Goal: Information Seeking & Learning: Learn about a topic

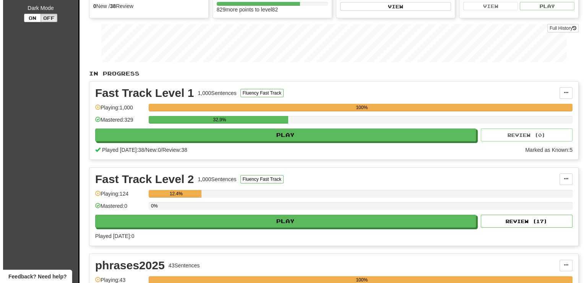
scroll to position [153, 0]
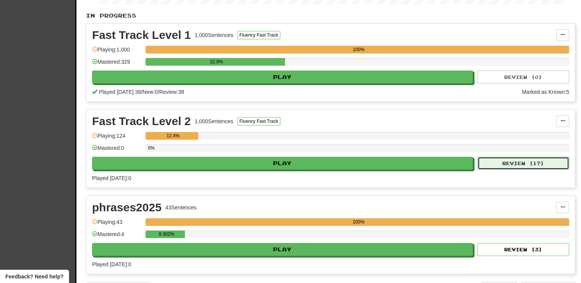
click at [498, 160] on button "Review ( 17 )" at bounding box center [523, 163] width 92 height 13
select select "**"
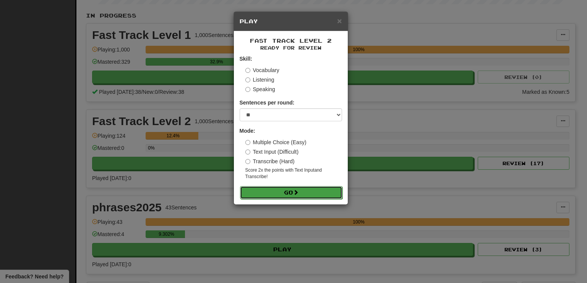
click at [333, 191] on button "Go" at bounding box center [291, 192] width 102 height 13
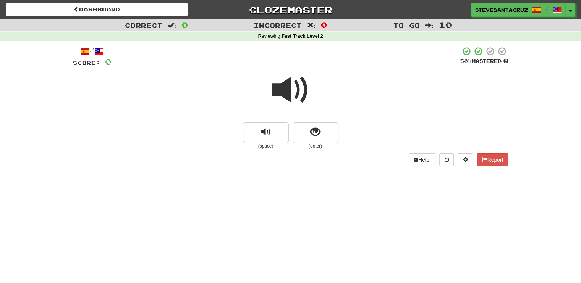
click at [279, 85] on span at bounding box center [291, 90] width 38 height 38
click at [283, 90] on span at bounding box center [291, 90] width 38 height 38
click at [287, 94] on span at bounding box center [291, 90] width 38 height 38
click at [310, 133] on button "show sentence" at bounding box center [316, 133] width 46 height 21
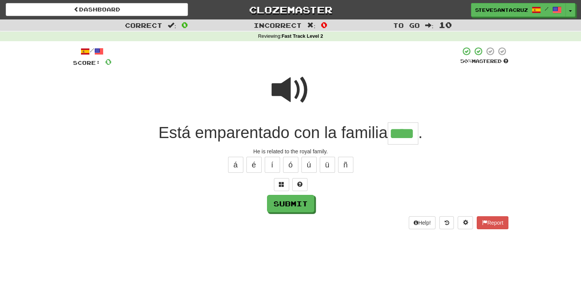
type input "****"
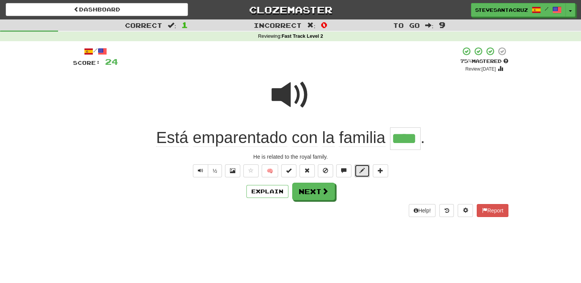
click at [361, 171] on span at bounding box center [361, 170] width 5 height 5
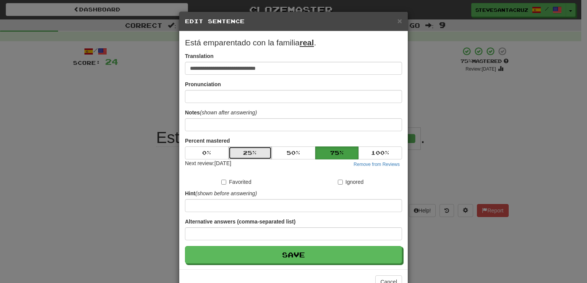
click at [254, 155] on button "25 %" at bounding box center [250, 153] width 44 height 13
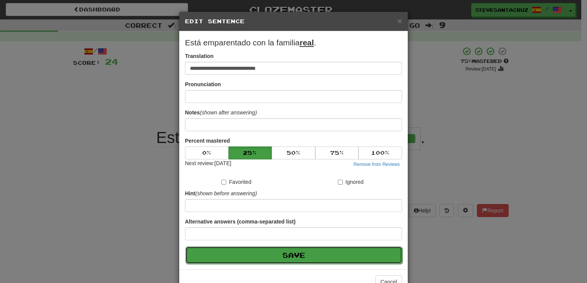
click at [309, 255] on button "Save" at bounding box center [293, 256] width 217 height 18
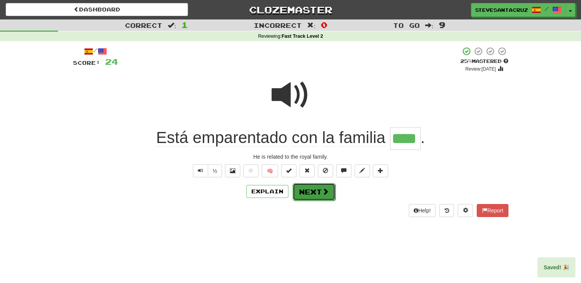
click at [311, 193] on button "Next" at bounding box center [314, 192] width 43 height 18
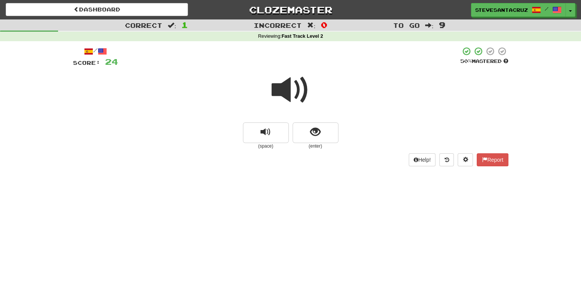
click at [280, 90] on span at bounding box center [291, 90] width 38 height 38
click at [311, 136] on span "show sentence" at bounding box center [315, 132] width 10 height 10
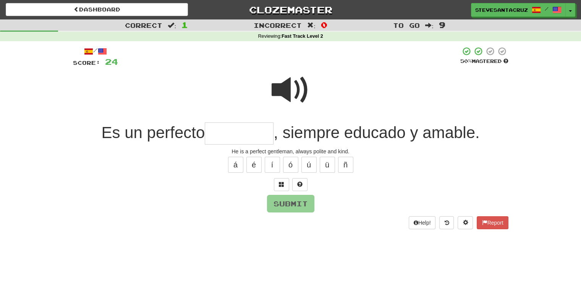
click at [235, 135] on input "text" at bounding box center [239, 134] width 69 height 23
type input "*********"
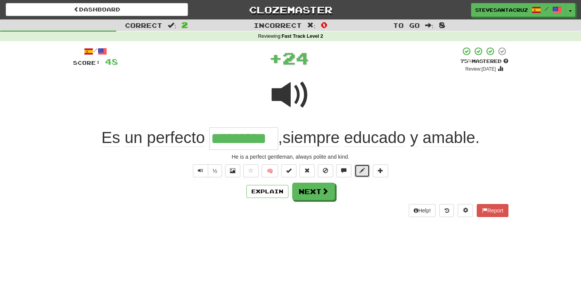
click at [359, 171] on span at bounding box center [361, 170] width 5 height 5
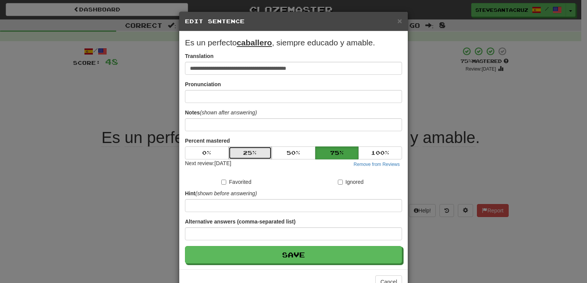
click at [243, 152] on button "25 %" at bounding box center [250, 153] width 44 height 13
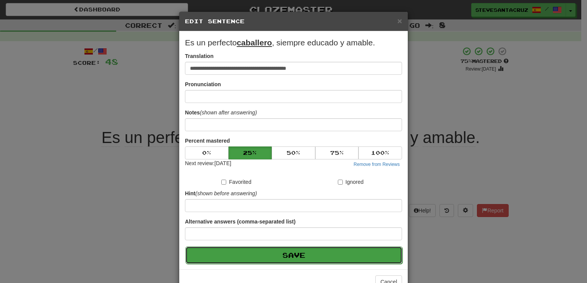
click at [255, 262] on button "Save" at bounding box center [293, 256] width 217 height 18
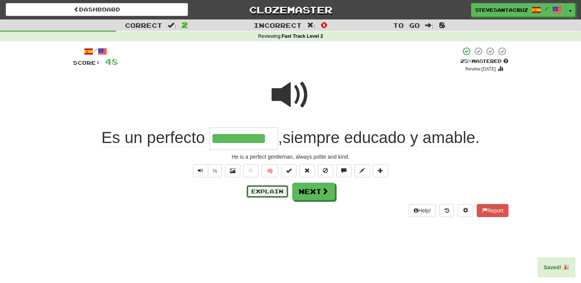
click at [267, 193] on button "Explain" at bounding box center [267, 191] width 42 height 13
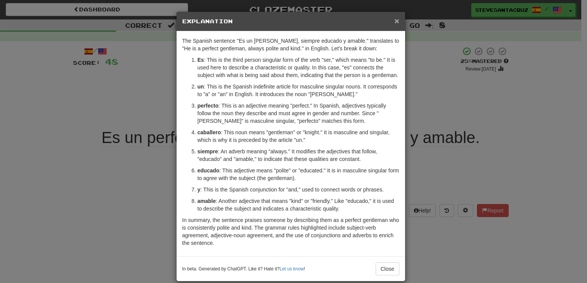
click at [396, 20] on span "×" at bounding box center [396, 20] width 5 height 9
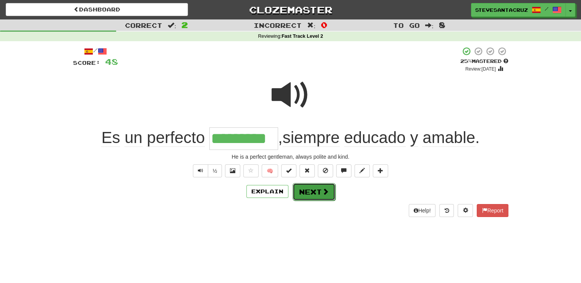
click at [314, 190] on button "Next" at bounding box center [314, 192] width 43 height 18
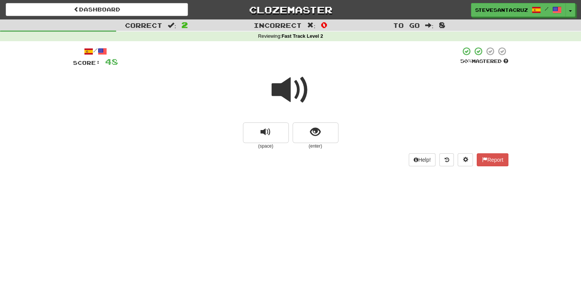
click at [287, 85] on span at bounding box center [291, 90] width 38 height 38
click at [288, 86] on span at bounding box center [291, 90] width 38 height 38
click at [385, 97] on div at bounding box center [290, 95] width 435 height 55
click at [344, 257] on div "Dashboard Clozemaster SteveSantaCruz / Toggle Dropdown Dashboard Leaderboard Ac…" at bounding box center [290, 141] width 581 height 283
click at [373, 265] on div "Dashboard Clozemaster SteveSantaCruz / Toggle Dropdown Dashboard Leaderboard Ac…" at bounding box center [290, 141] width 581 height 283
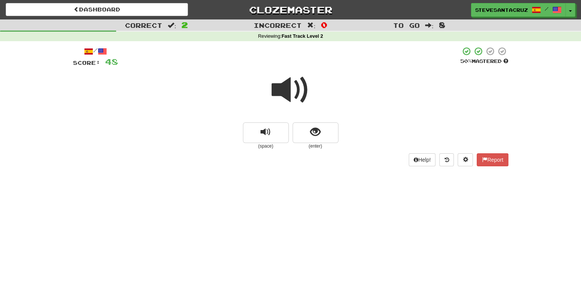
click at [392, 244] on div "Dashboard Clozemaster SteveSantaCruz / Toggle Dropdown Dashboard Leaderboard Ac…" at bounding box center [290, 141] width 581 height 283
click at [289, 90] on span at bounding box center [291, 90] width 38 height 38
click at [288, 89] on span at bounding box center [291, 90] width 38 height 38
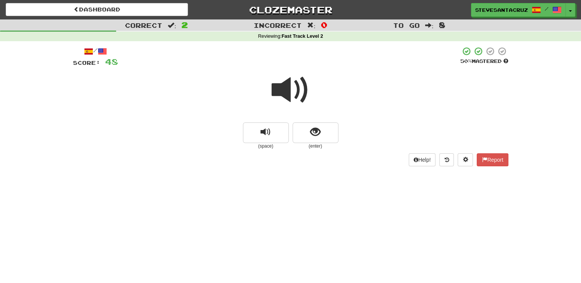
click at [283, 89] on span at bounding box center [291, 90] width 38 height 38
click at [324, 137] on button "show sentence" at bounding box center [316, 133] width 46 height 21
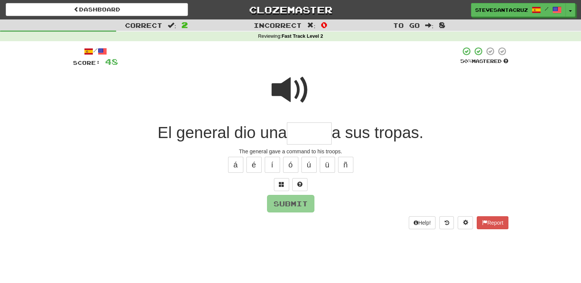
click at [312, 133] on input "text" at bounding box center [309, 134] width 45 height 23
type input "*****"
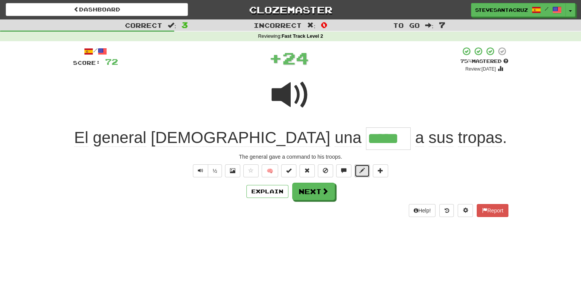
click at [360, 171] on span at bounding box center [361, 170] width 5 height 5
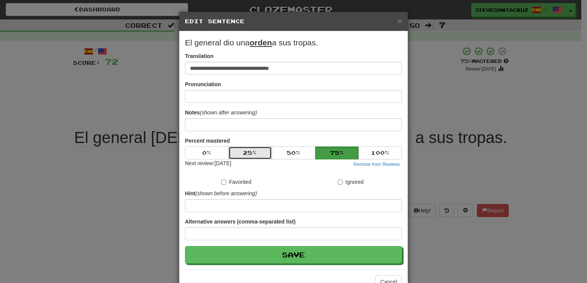
click at [240, 153] on button "25 %" at bounding box center [250, 153] width 44 height 13
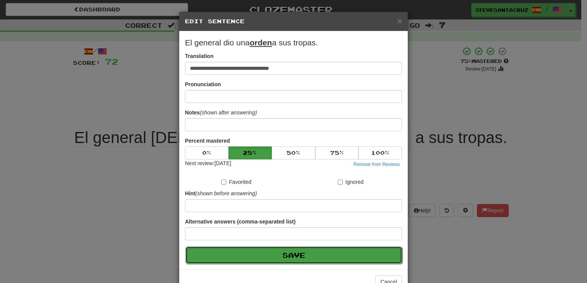
click at [301, 257] on button "Save" at bounding box center [293, 256] width 217 height 18
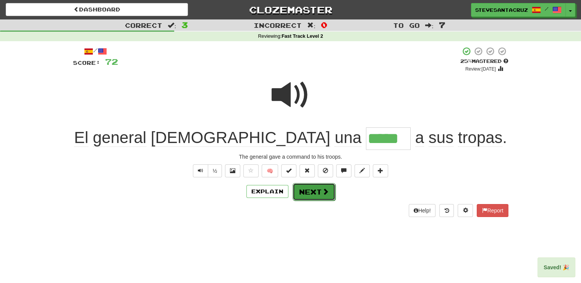
click at [324, 192] on span at bounding box center [325, 191] width 7 height 7
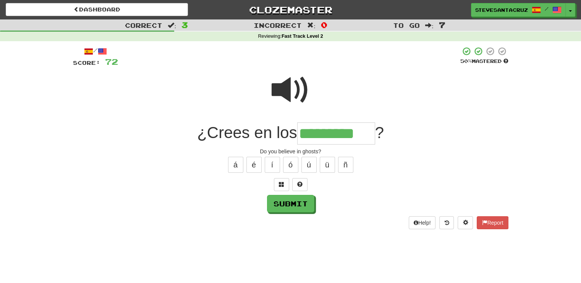
type input "*********"
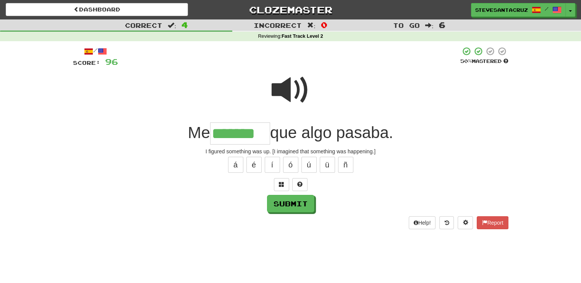
type input "*******"
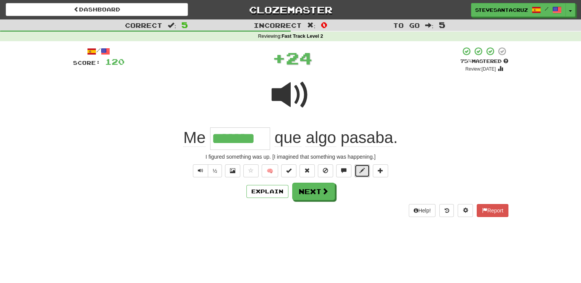
click at [366, 171] on button at bounding box center [361, 171] width 15 height 13
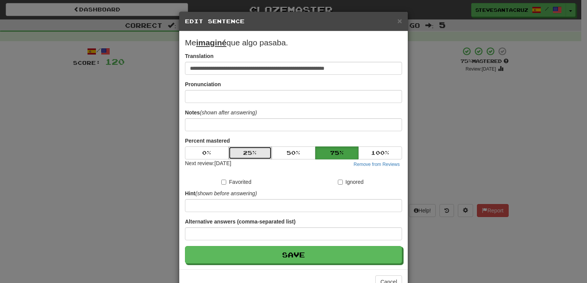
click at [258, 149] on button "25 %" at bounding box center [250, 153] width 44 height 13
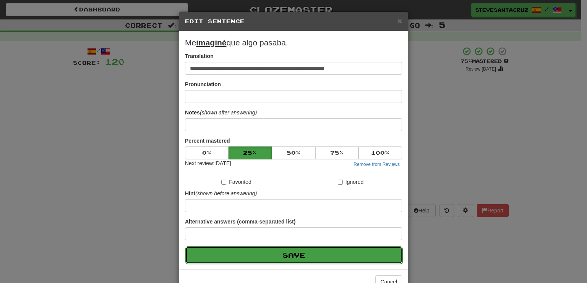
click at [315, 254] on button "Save" at bounding box center [293, 256] width 217 height 18
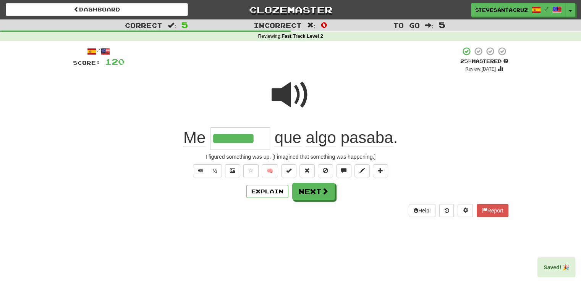
click at [315, 254] on div "Dashboard Clozemaster SteveSantaCruz / Toggle Dropdown Dashboard Leaderboard Ac…" at bounding box center [290, 141] width 581 height 283
click at [317, 191] on button "Next" at bounding box center [314, 192] width 43 height 18
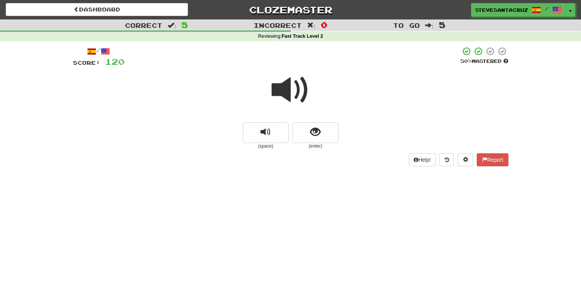
click at [289, 90] on span at bounding box center [291, 90] width 38 height 38
click at [288, 91] on span at bounding box center [291, 90] width 38 height 38
click at [321, 125] on button "show sentence" at bounding box center [316, 133] width 46 height 21
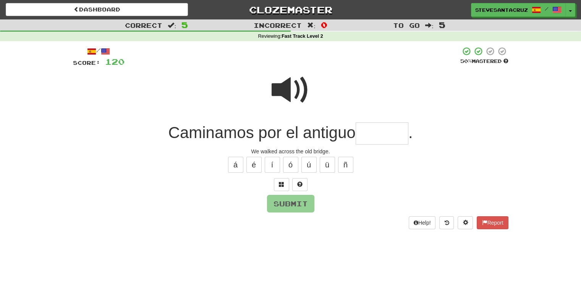
click at [381, 131] on input "text" at bounding box center [382, 134] width 53 height 23
type input "******"
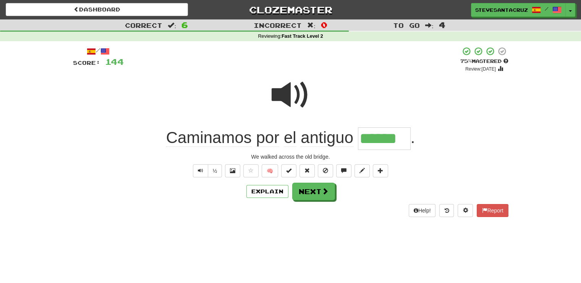
click at [330, 141] on span "antiguo" at bounding box center [327, 138] width 53 height 18
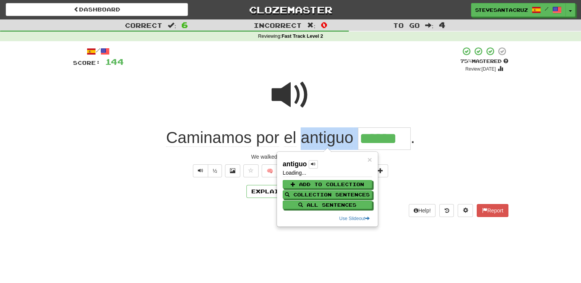
click at [330, 141] on span "antiguo" at bounding box center [327, 138] width 53 height 18
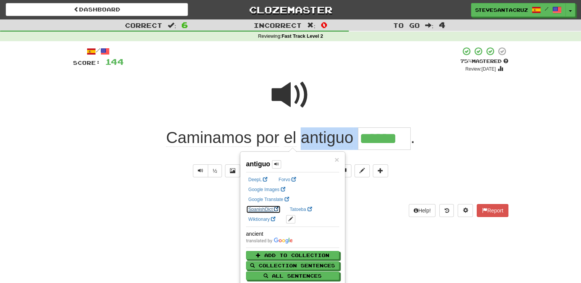
click at [281, 206] on link "SpanishDict" at bounding box center [263, 210] width 35 height 8
click at [426, 176] on div "½ 🧠" at bounding box center [290, 171] width 435 height 13
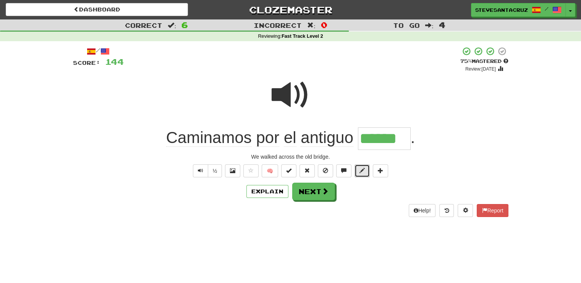
click at [361, 171] on span at bounding box center [361, 170] width 5 height 5
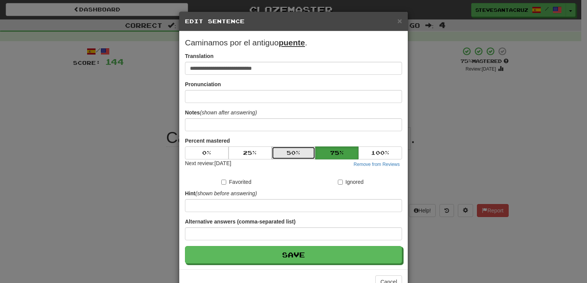
click at [277, 152] on button "50 %" at bounding box center [294, 153] width 44 height 13
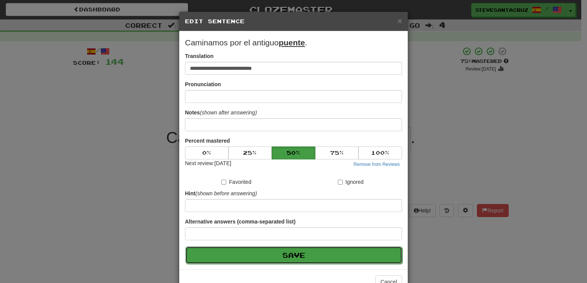
click at [301, 257] on button "Save" at bounding box center [293, 256] width 217 height 18
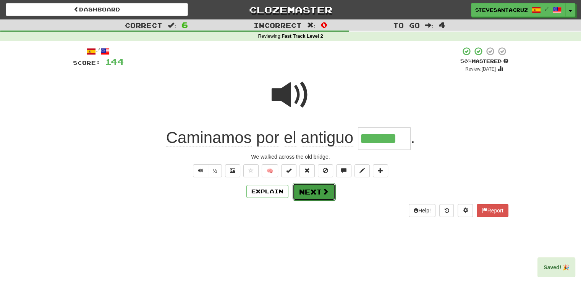
click at [303, 195] on button "Next" at bounding box center [314, 192] width 43 height 18
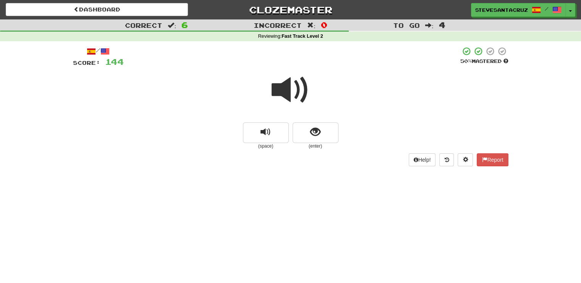
click at [284, 89] on span at bounding box center [291, 90] width 38 height 38
click at [319, 131] on span "show sentence" at bounding box center [315, 132] width 10 height 10
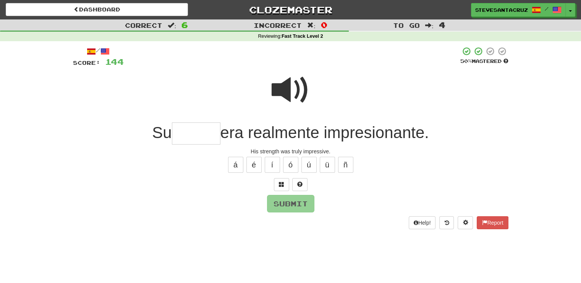
click at [404, 82] on div at bounding box center [290, 95] width 435 height 55
click at [180, 145] on input "text" at bounding box center [196, 134] width 49 height 23
type input "******"
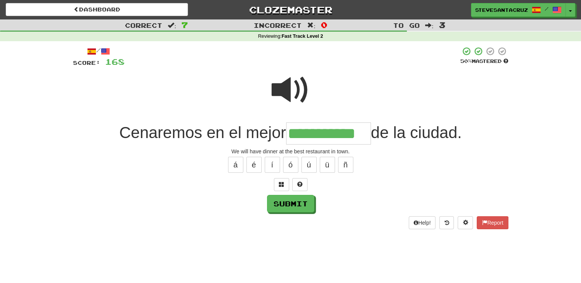
type input "**********"
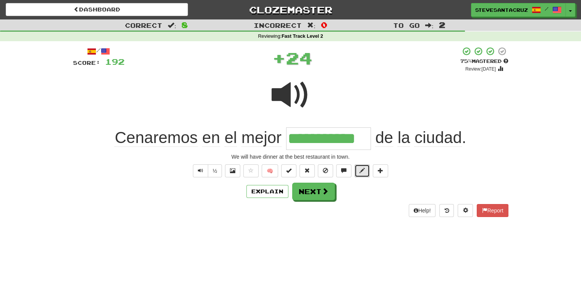
click at [365, 172] on button at bounding box center [361, 171] width 15 height 13
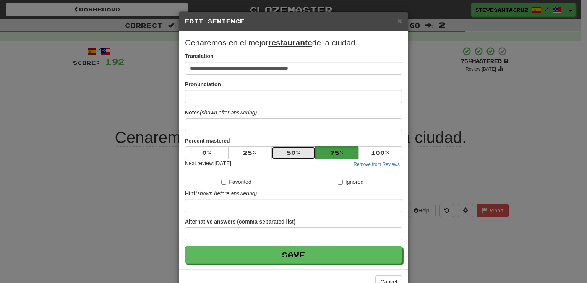
click at [280, 154] on button "50 %" at bounding box center [294, 153] width 44 height 13
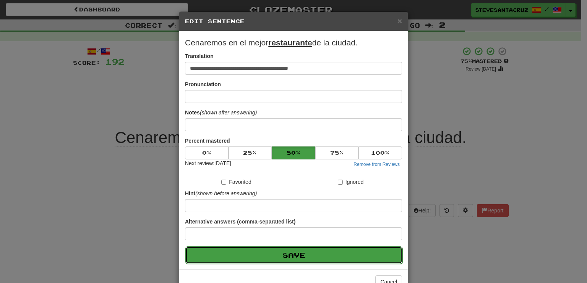
click at [302, 251] on button "Save" at bounding box center [293, 256] width 217 height 18
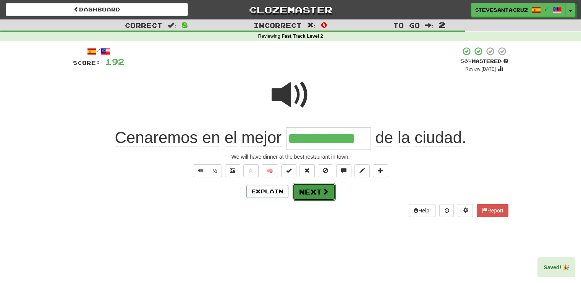
click at [313, 196] on button "Next" at bounding box center [314, 192] width 43 height 18
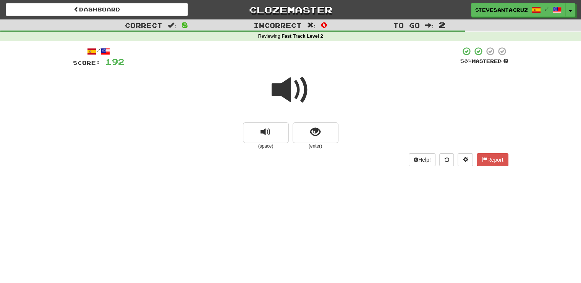
click at [293, 87] on span at bounding box center [291, 90] width 38 height 38
click at [280, 88] on span at bounding box center [291, 90] width 38 height 38
click at [322, 134] on button "show sentence" at bounding box center [316, 133] width 46 height 21
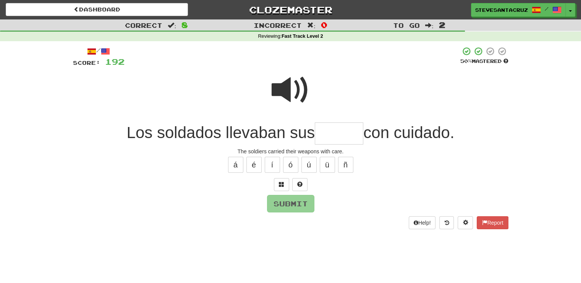
click at [322, 134] on input "text" at bounding box center [339, 134] width 49 height 23
type input "*****"
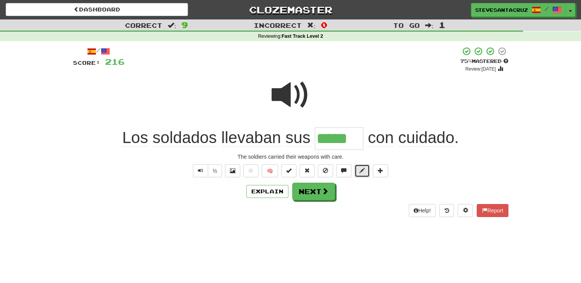
click at [363, 171] on span at bounding box center [361, 170] width 5 height 5
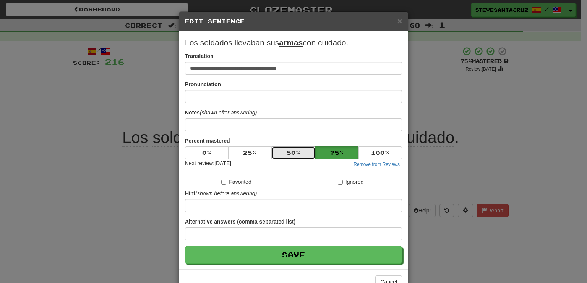
click at [292, 152] on button "50 %" at bounding box center [294, 153] width 44 height 13
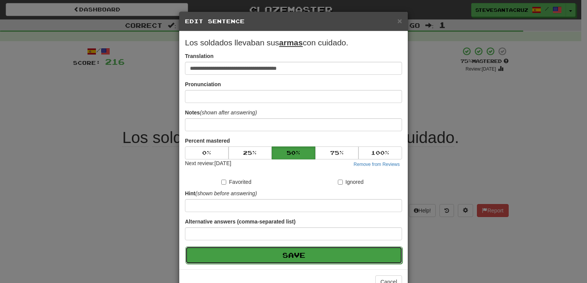
click at [320, 252] on button "Save" at bounding box center [293, 256] width 217 height 18
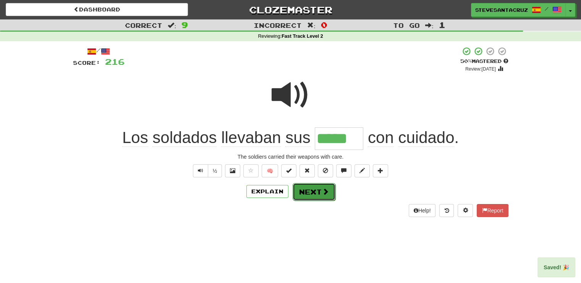
click at [314, 196] on button "Next" at bounding box center [314, 192] width 43 height 18
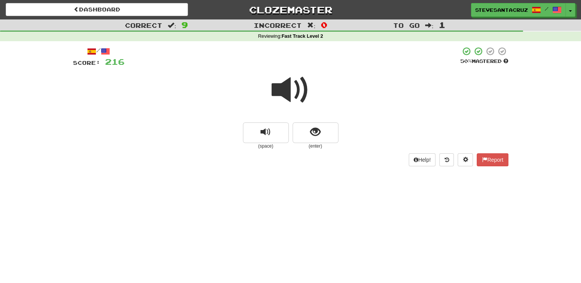
click at [290, 96] on span at bounding box center [291, 90] width 38 height 38
click at [291, 94] on span at bounding box center [291, 90] width 38 height 38
click at [327, 132] on button "show sentence" at bounding box center [316, 133] width 46 height 21
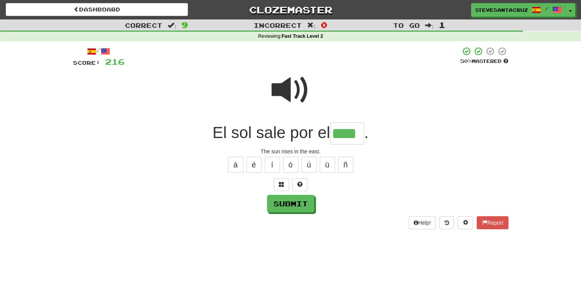
type input "****"
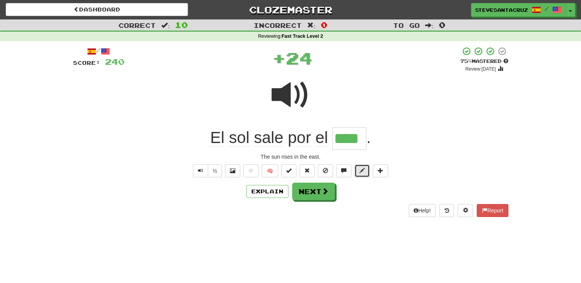
click at [365, 171] on button at bounding box center [361, 171] width 15 height 13
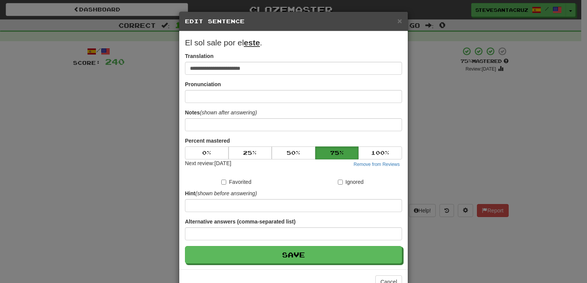
click at [297, 144] on div "Percent mastered 0 % 25 % 50 % 75 % 100 % Next review: 2025-10-17 Remove from R…" at bounding box center [293, 153] width 217 height 32
click at [298, 154] on button "50 %" at bounding box center [294, 153] width 44 height 13
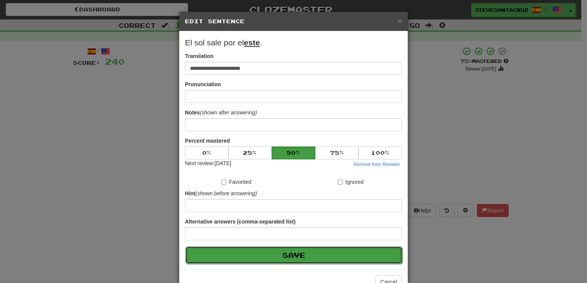
click at [309, 259] on button "Save" at bounding box center [293, 256] width 217 height 18
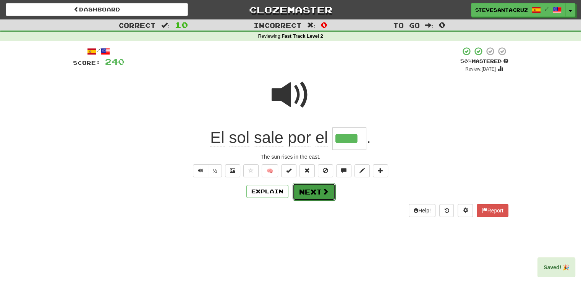
click at [317, 191] on button "Next" at bounding box center [314, 192] width 43 height 18
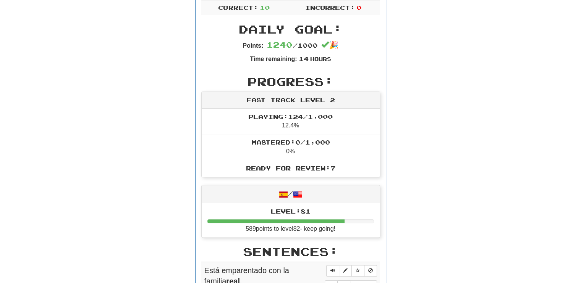
scroll to position [177, 0]
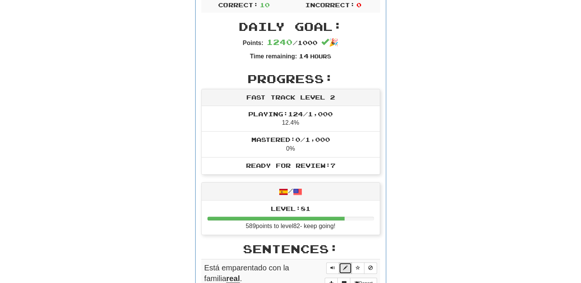
click at [345, 268] on span "Sentence controls" at bounding box center [345, 268] width 5 height 5
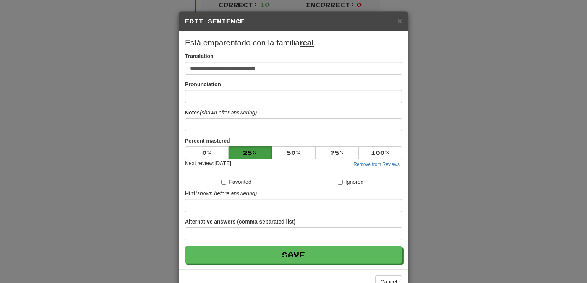
click at [400, 18] on div "× Edit Sentence" at bounding box center [293, 21] width 228 height 19
click at [397, 19] on span "×" at bounding box center [399, 20] width 5 height 9
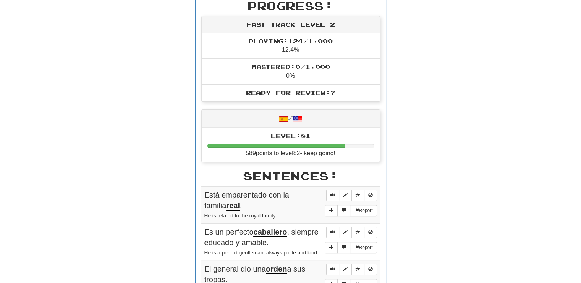
scroll to position [251, 0]
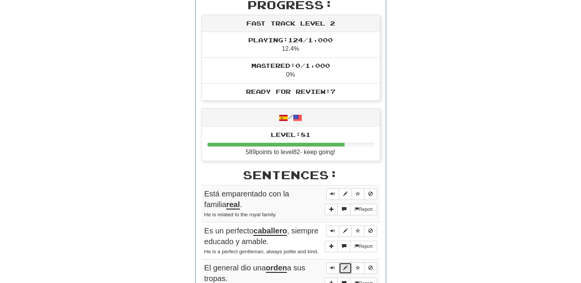
click at [344, 269] on span "Sentence controls" at bounding box center [345, 268] width 5 height 5
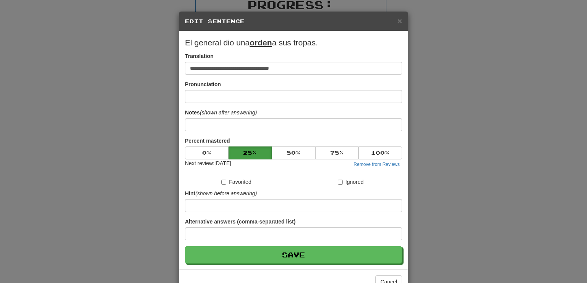
click at [456, 224] on div "**********" at bounding box center [293, 141] width 587 height 283
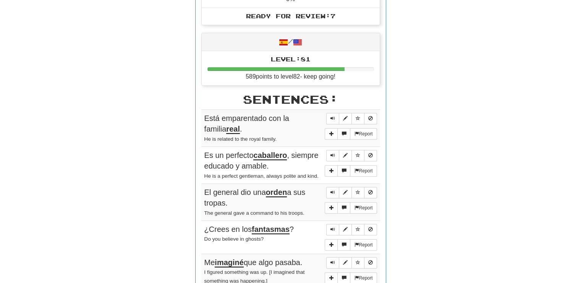
scroll to position [331, 0]
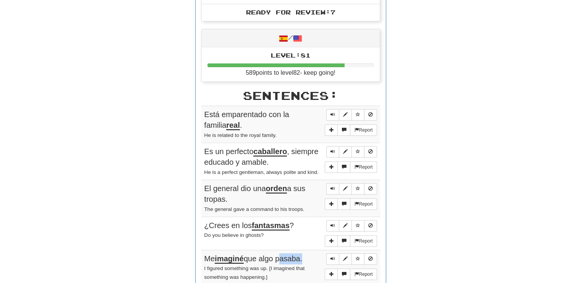
drag, startPoint x: 280, startPoint y: 256, endPoint x: 305, endPoint y: 257, distance: 25.3
click at [303, 257] on span "Me imaginé que algo pasaba." at bounding box center [253, 259] width 98 height 9
copy span "pasaba"
click at [345, 257] on span "Sentence controls" at bounding box center [345, 259] width 5 height 5
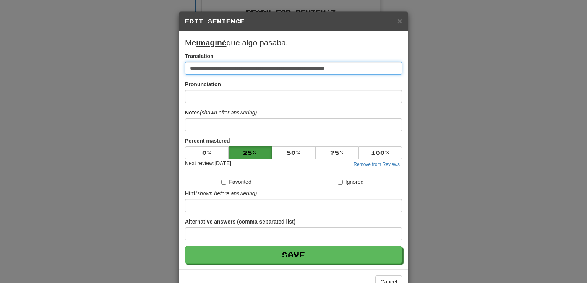
click at [330, 68] on input "**********" at bounding box center [293, 68] width 217 height 13
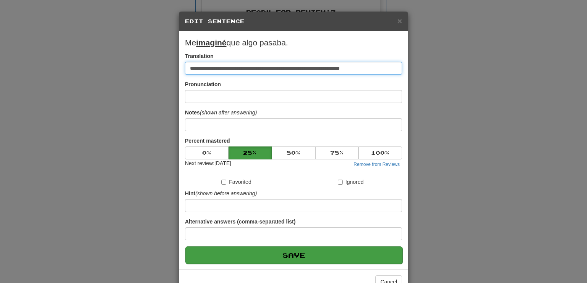
type input "**********"
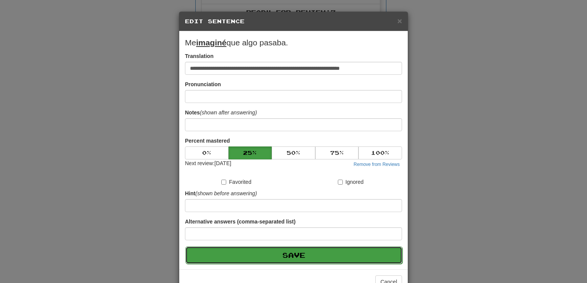
click at [339, 261] on button "Save" at bounding box center [293, 256] width 217 height 18
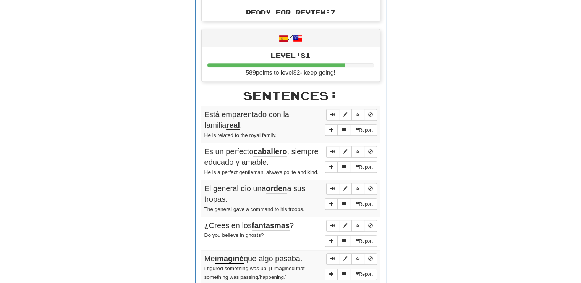
click at [490, 249] on div "Round Results Stats: Score: + 240 Time: 4 : 42 New: 0 Review: 10 Correct: 10 In…" at bounding box center [290, 119] width 435 height 709
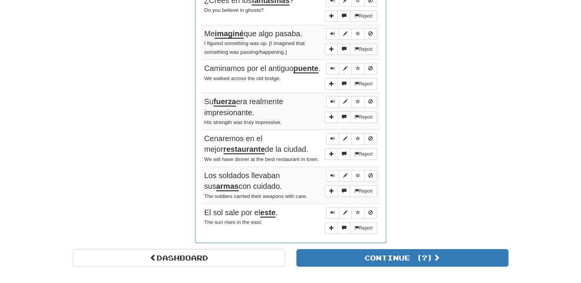
scroll to position [558, 0]
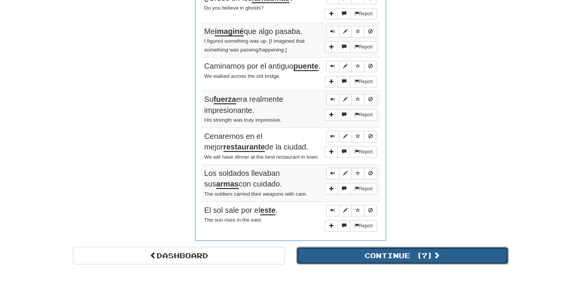
click at [448, 256] on button "Continue ( 7 )" at bounding box center [402, 256] width 212 height 18
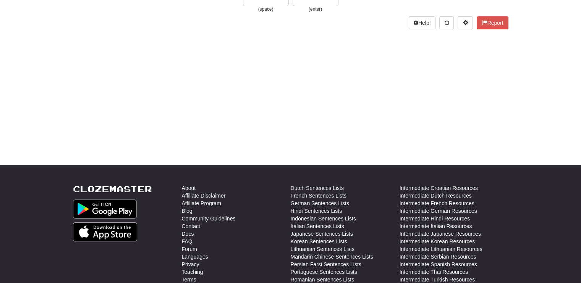
scroll to position [0, 0]
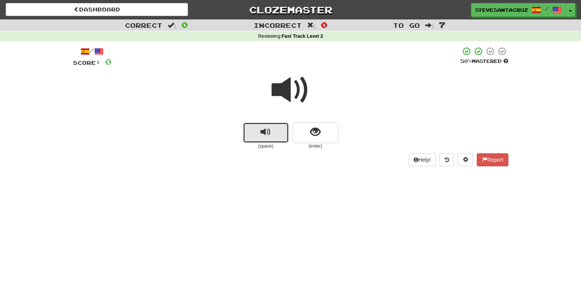
click at [278, 133] on button "replay audio" at bounding box center [266, 133] width 46 height 21
click at [265, 138] on span "replay audio" at bounding box center [266, 132] width 10 height 10
click at [263, 137] on span "replay audio" at bounding box center [266, 132] width 10 height 10
click at [256, 135] on button "replay audio" at bounding box center [266, 133] width 46 height 21
click at [286, 92] on span at bounding box center [291, 90] width 38 height 38
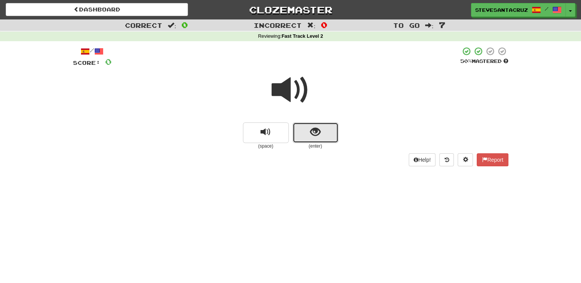
click at [315, 133] on span "show sentence" at bounding box center [315, 132] width 10 height 10
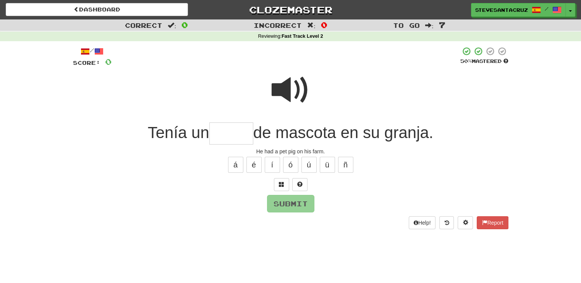
click at [239, 132] on input "text" at bounding box center [231, 134] width 44 height 23
type input "*****"
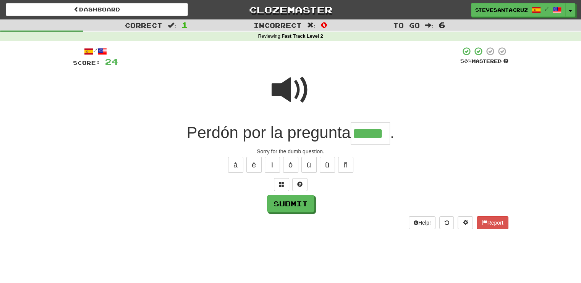
type input "*****"
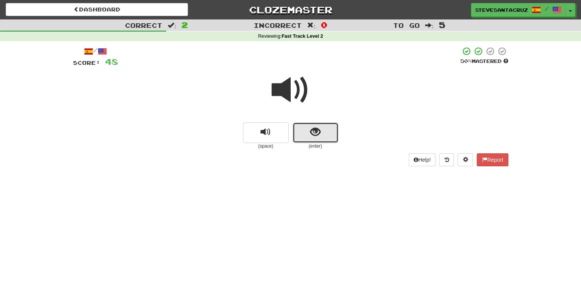
click at [308, 127] on button "show sentence" at bounding box center [316, 133] width 46 height 21
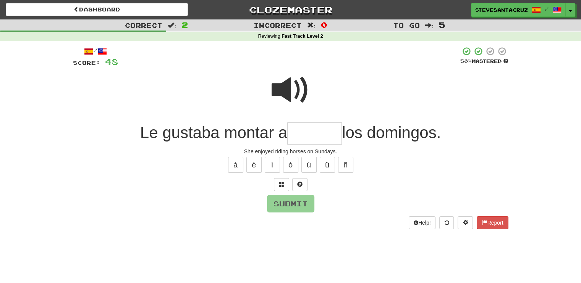
click at [308, 129] on input "text" at bounding box center [314, 134] width 55 height 23
type input "*******"
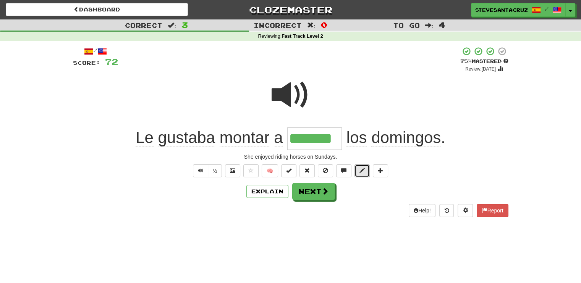
click at [363, 174] on button at bounding box center [361, 171] width 15 height 13
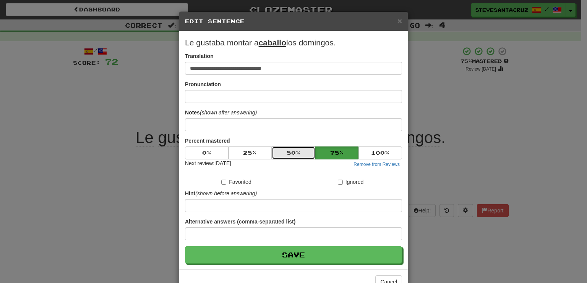
click at [299, 151] on button "50 %" at bounding box center [294, 153] width 44 height 13
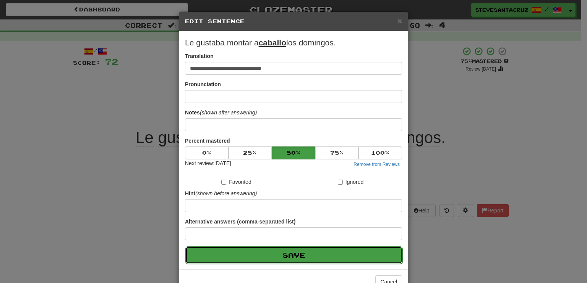
click at [310, 253] on button "Save" at bounding box center [293, 256] width 217 height 18
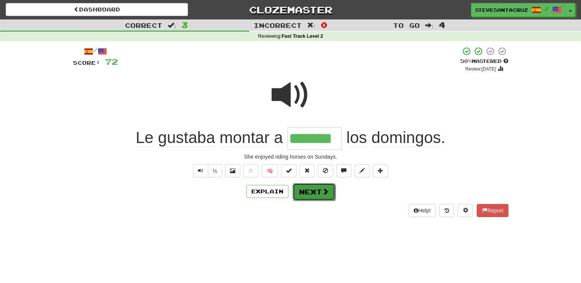
click at [311, 194] on button "Next" at bounding box center [314, 192] width 43 height 18
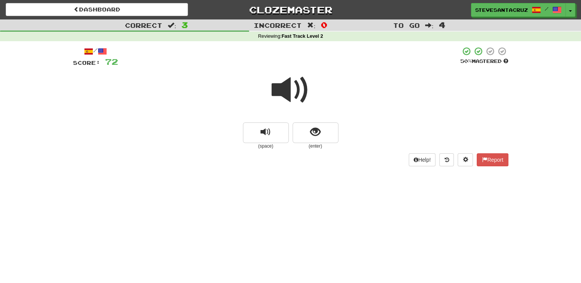
click at [283, 95] on span at bounding box center [291, 90] width 38 height 38
click at [292, 91] on span at bounding box center [291, 90] width 38 height 38
click at [292, 92] on span at bounding box center [291, 90] width 38 height 38
click at [283, 96] on span at bounding box center [291, 90] width 38 height 38
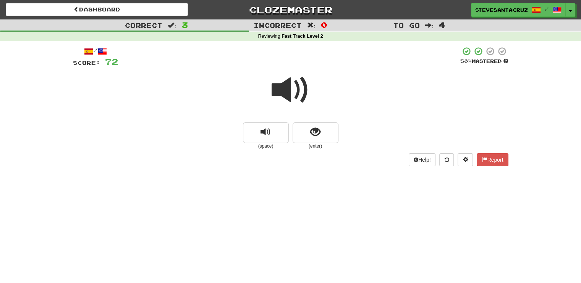
click at [277, 83] on span at bounding box center [291, 90] width 38 height 38
click at [278, 89] on span at bounding box center [291, 90] width 38 height 38
click at [279, 89] on span at bounding box center [291, 90] width 38 height 38
click at [303, 135] on button "show sentence" at bounding box center [316, 133] width 46 height 21
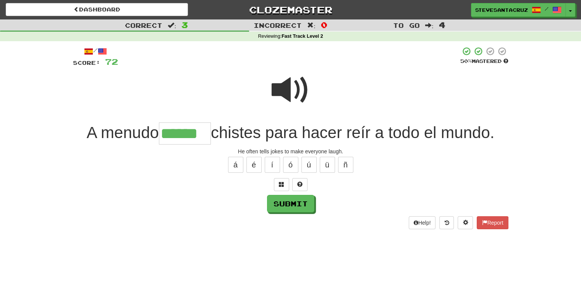
type input "******"
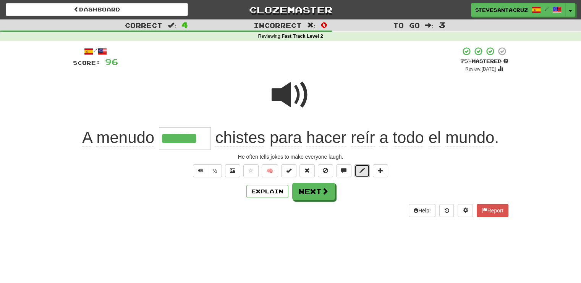
click at [359, 173] on span at bounding box center [361, 170] width 5 height 5
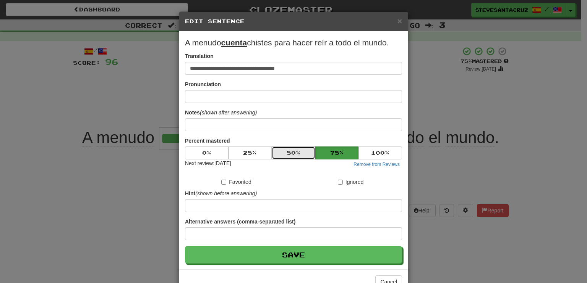
click at [279, 152] on button "50 %" at bounding box center [294, 153] width 44 height 13
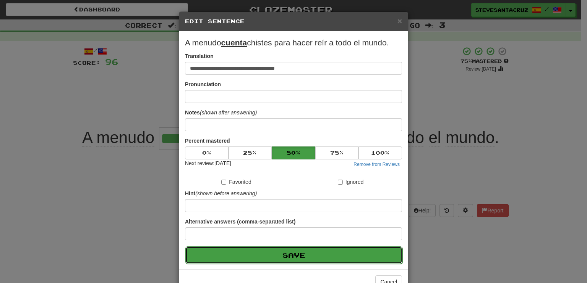
click at [295, 253] on button "Save" at bounding box center [293, 256] width 217 height 18
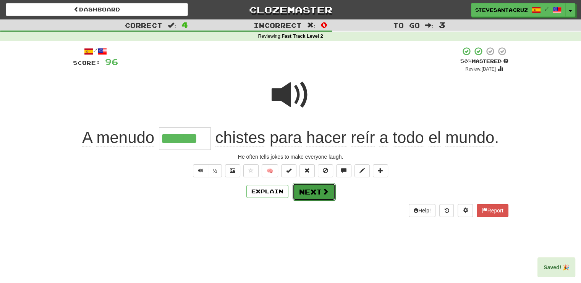
click at [318, 195] on button "Next" at bounding box center [314, 192] width 43 height 18
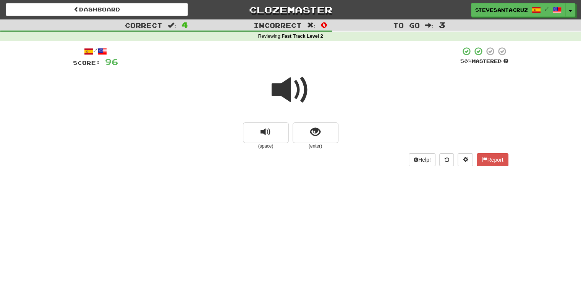
click at [285, 91] on span at bounding box center [291, 90] width 38 height 38
click at [328, 138] on button "show sentence" at bounding box center [316, 133] width 46 height 21
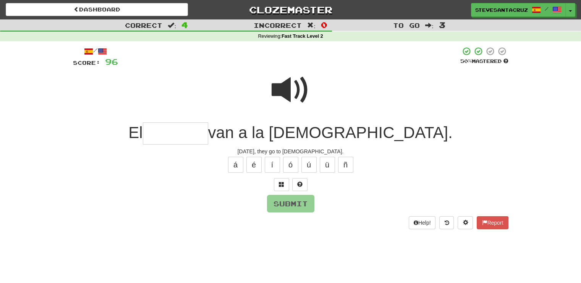
click at [208, 131] on input "text" at bounding box center [175, 134] width 65 height 23
type input "*"
type input "*******"
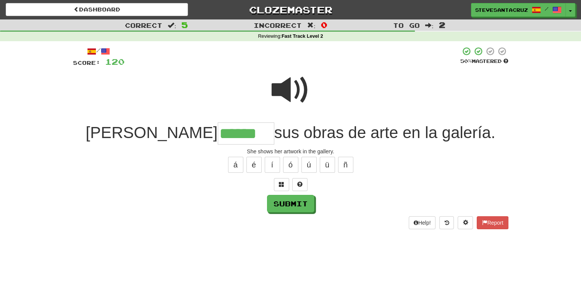
type input "******"
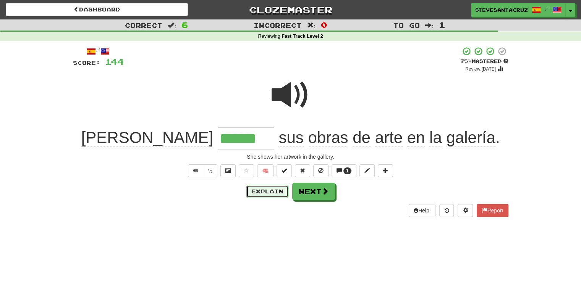
click at [275, 186] on button "Explain" at bounding box center [267, 191] width 42 height 13
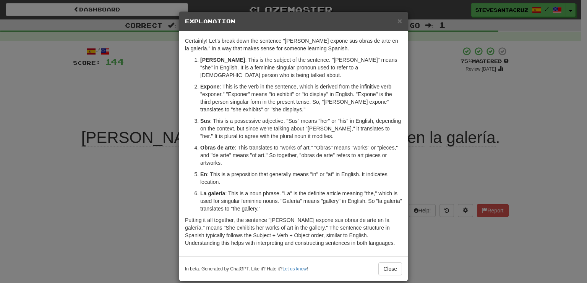
click at [257, 162] on p "Obras de arte : This translates to "works of art." "Obras" means "works" or "pi…" at bounding box center [301, 155] width 202 height 23
click at [397, 19] on span "×" at bounding box center [399, 20] width 5 height 9
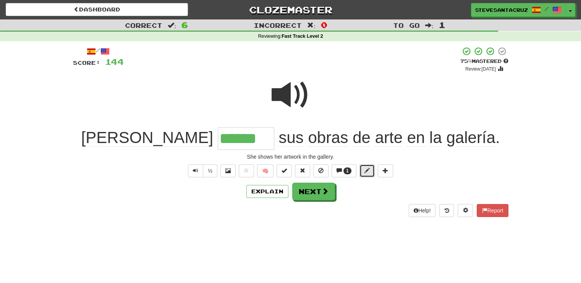
click at [364, 171] on button at bounding box center [366, 171] width 15 height 13
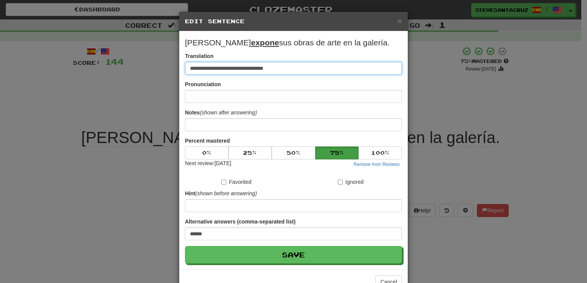
type input "**********"
click at [397, 19] on span "×" at bounding box center [399, 20] width 5 height 9
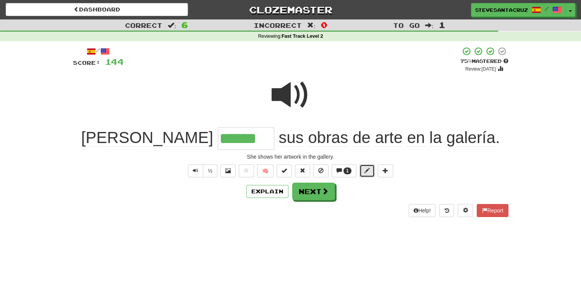
click at [367, 169] on span at bounding box center [366, 170] width 5 height 5
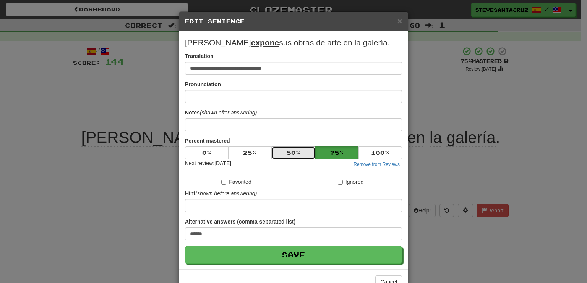
click at [293, 151] on button "50 %" at bounding box center [294, 153] width 44 height 13
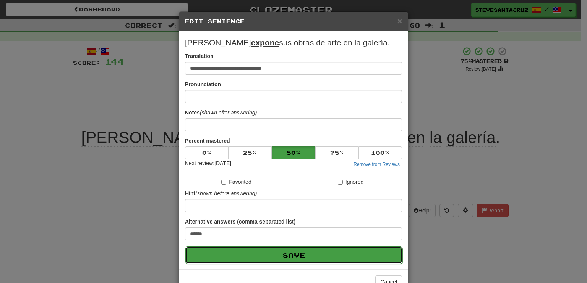
click at [296, 255] on button "Save" at bounding box center [293, 256] width 217 height 18
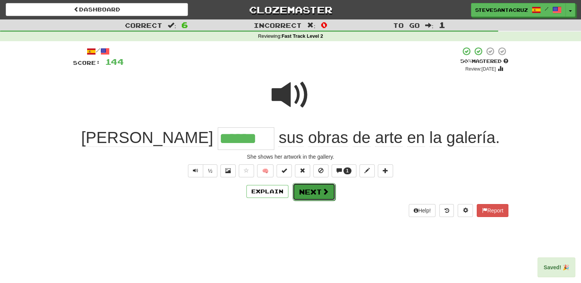
click at [310, 196] on button "Next" at bounding box center [314, 192] width 43 height 18
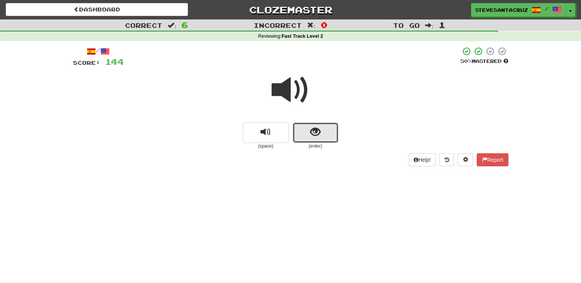
click at [315, 133] on span "show sentence" at bounding box center [315, 132] width 10 height 10
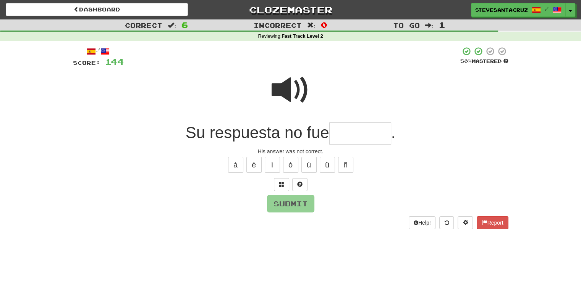
click at [350, 130] on input "text" at bounding box center [360, 134] width 62 height 23
type input "********"
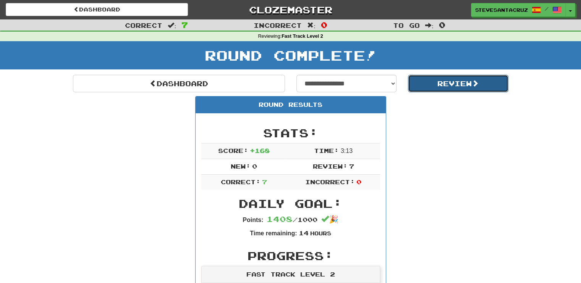
click at [470, 83] on button "Review" at bounding box center [458, 84] width 100 height 18
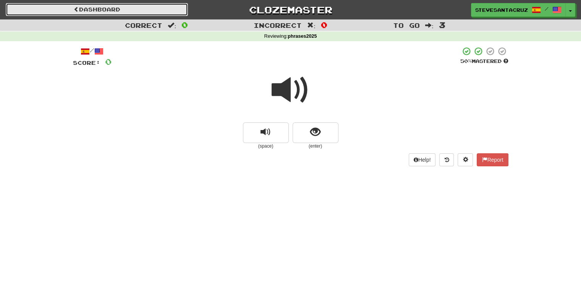
click at [81, 10] on link "Dashboard" at bounding box center [97, 9] width 182 height 13
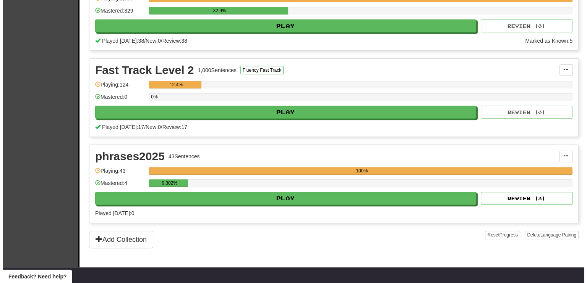
scroll to position [267, 0]
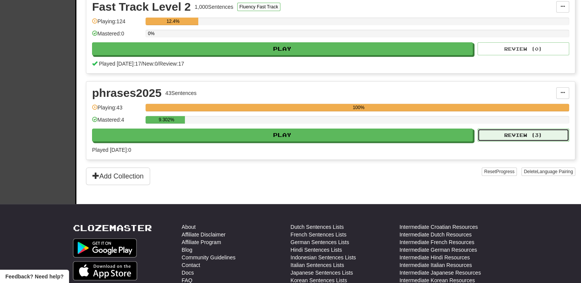
click at [526, 134] on button "Review ( 3 )" at bounding box center [523, 135] width 92 height 13
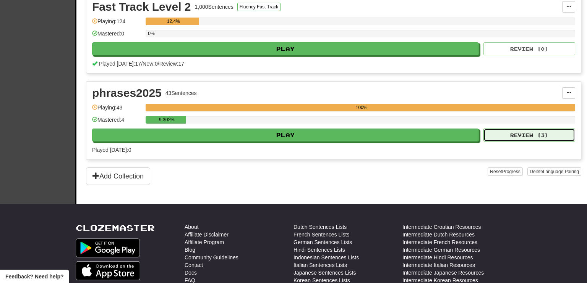
select select "**"
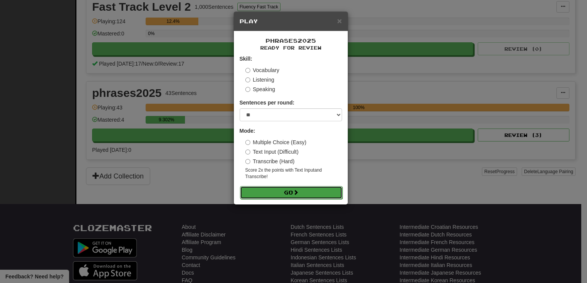
click at [271, 189] on button "Go" at bounding box center [291, 192] width 102 height 13
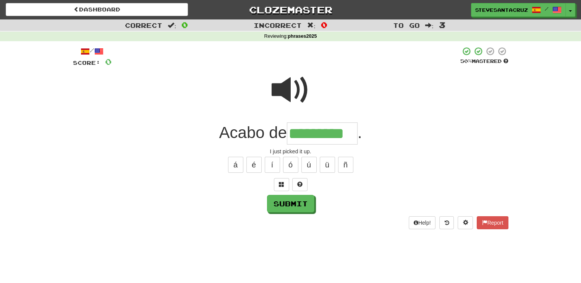
type input "*********"
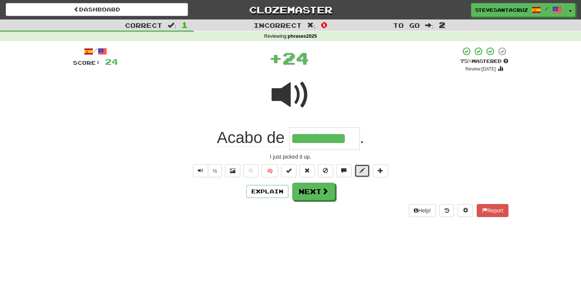
click at [364, 168] on span at bounding box center [361, 170] width 5 height 5
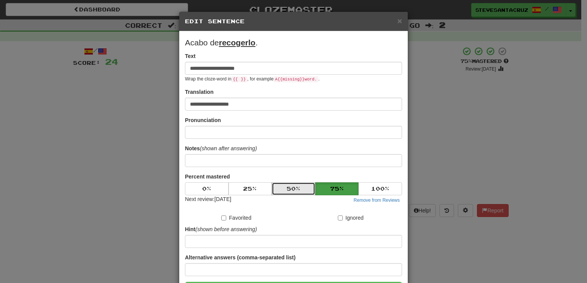
click at [283, 190] on button "50 %" at bounding box center [294, 189] width 44 height 13
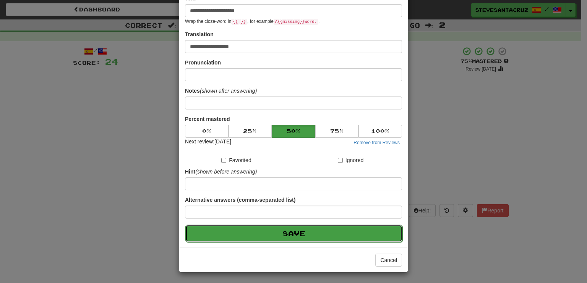
click at [296, 234] on button "Save" at bounding box center [293, 234] width 217 height 18
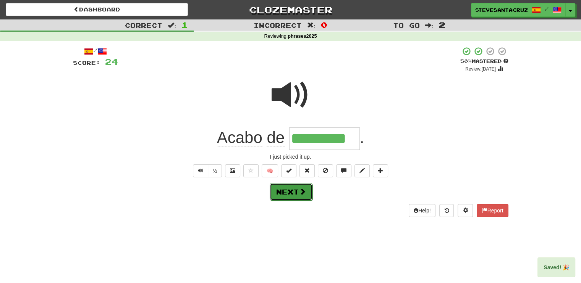
click at [304, 189] on span at bounding box center [302, 191] width 7 height 7
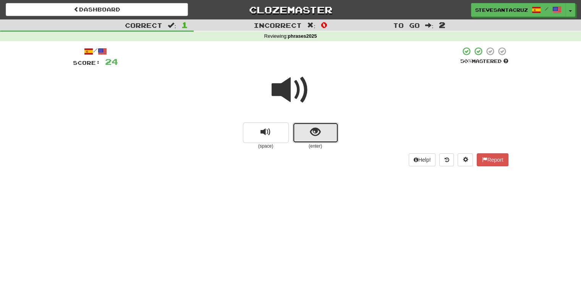
click at [315, 132] on span "show sentence" at bounding box center [315, 132] width 10 height 10
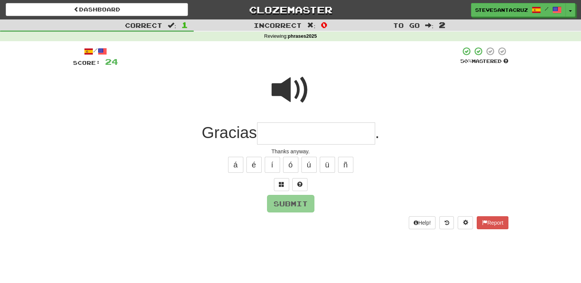
click at [314, 132] on input "text" at bounding box center [316, 134] width 118 height 23
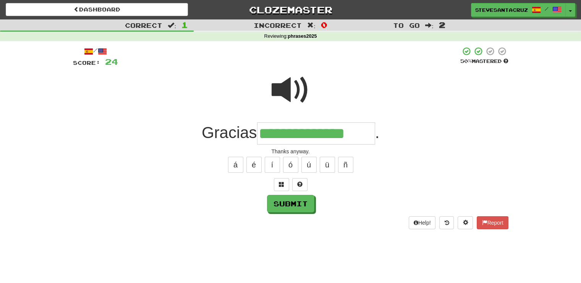
type input "**********"
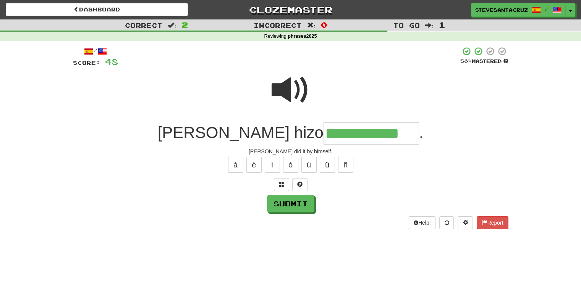
type input "**********"
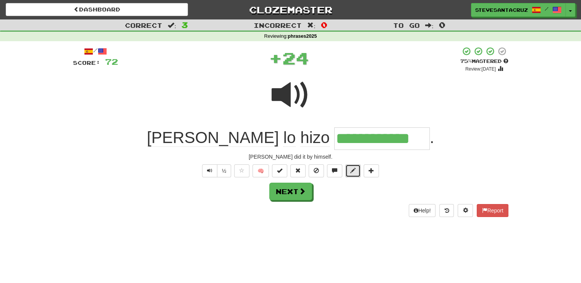
click at [351, 172] on span at bounding box center [352, 170] width 5 height 5
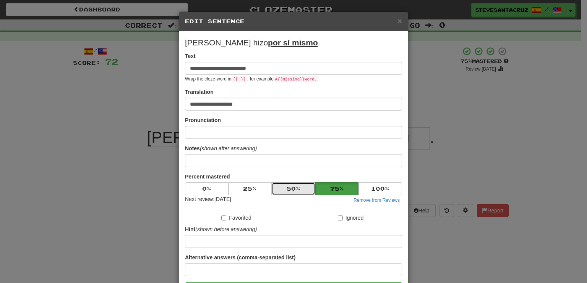
click at [293, 186] on button "50 %" at bounding box center [294, 189] width 44 height 13
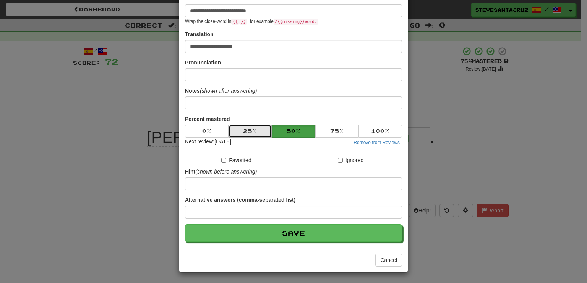
click at [250, 127] on button "25 %" at bounding box center [250, 131] width 44 height 13
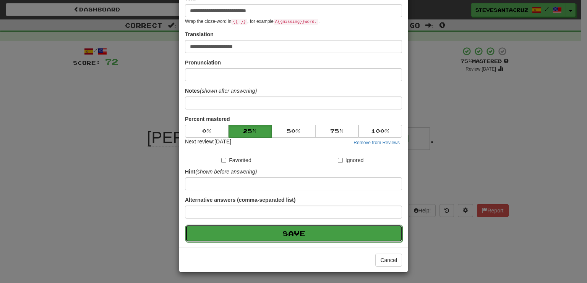
click at [291, 231] on button "Save" at bounding box center [293, 234] width 217 height 18
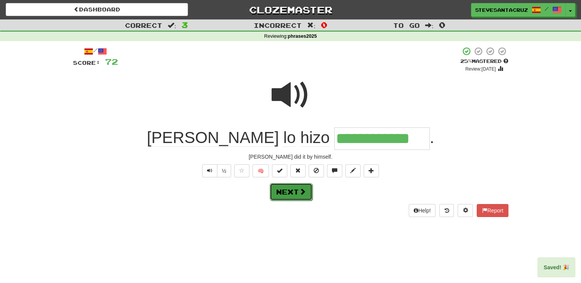
click at [286, 198] on button "Next" at bounding box center [291, 192] width 43 height 18
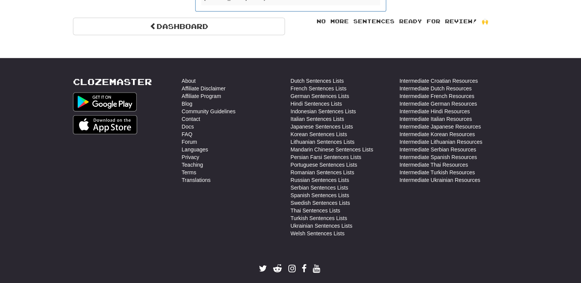
scroll to position [344, 0]
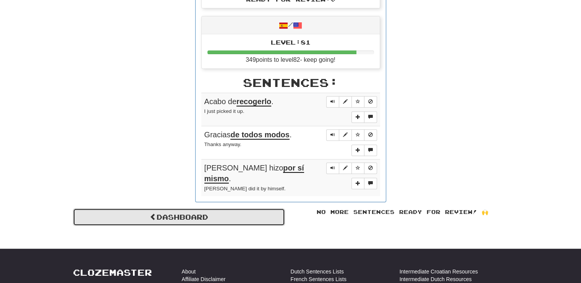
click at [272, 212] on link "Dashboard" at bounding box center [179, 218] width 212 height 18
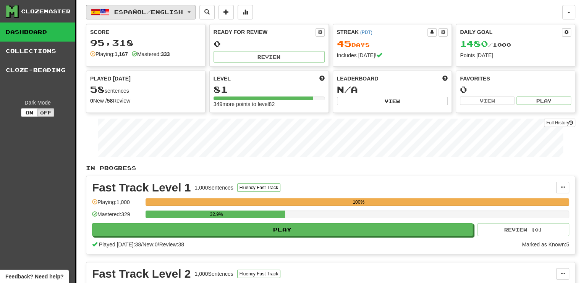
click at [196, 11] on button "Español / English" at bounding box center [141, 12] width 110 height 15
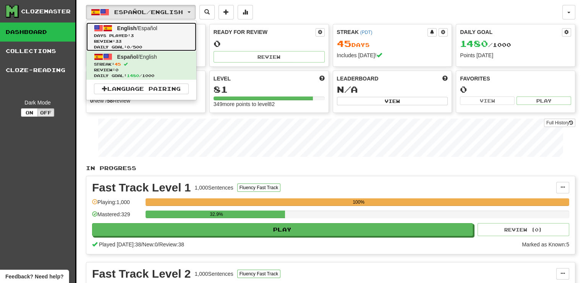
click at [153, 29] on span "English / Español" at bounding box center [137, 28] width 40 height 6
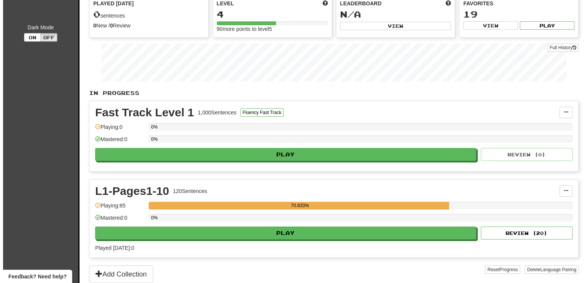
scroll to position [76, 0]
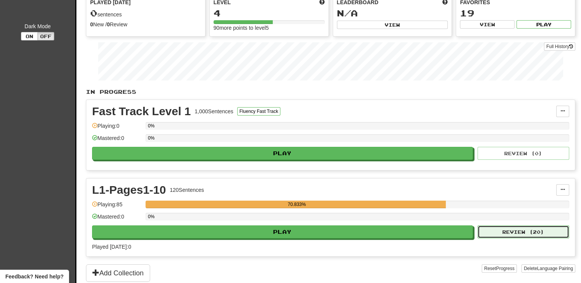
click at [534, 229] on button "Review ( 20 )" at bounding box center [523, 232] width 92 height 13
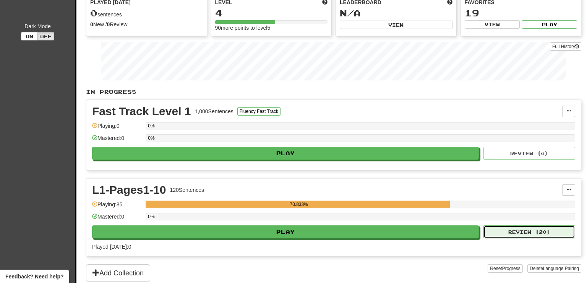
select select "**"
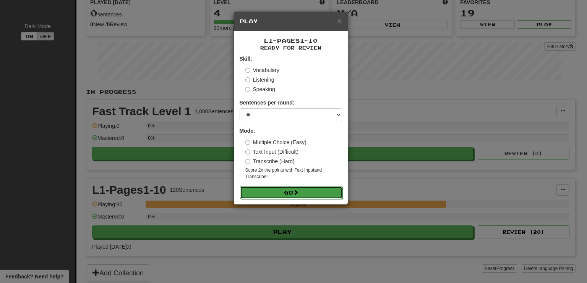
click at [311, 191] on button "Go" at bounding box center [291, 192] width 102 height 13
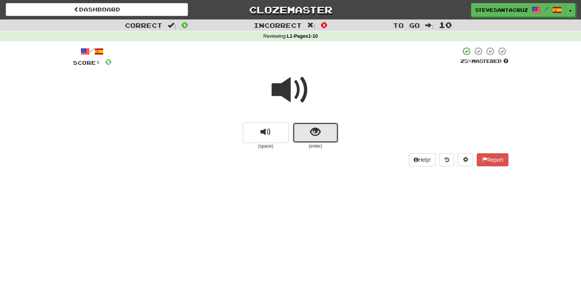
click at [325, 129] on button "show sentence" at bounding box center [316, 133] width 46 height 21
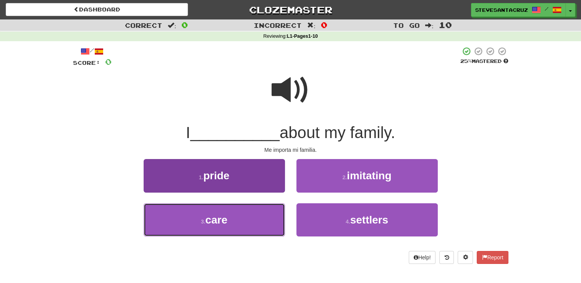
click at [211, 226] on span "care" at bounding box center [217, 220] width 22 height 12
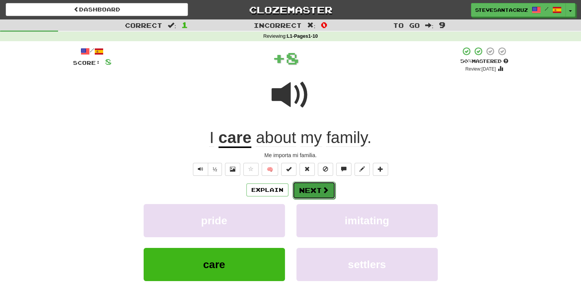
click at [315, 189] on button "Next" at bounding box center [314, 191] width 43 height 18
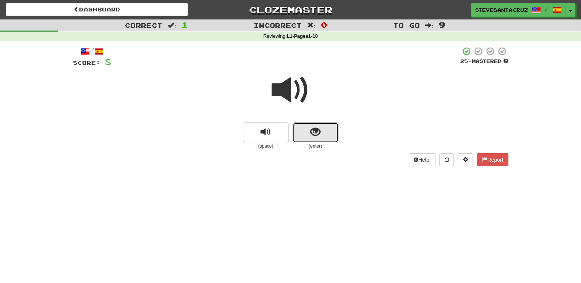
click at [308, 140] on button "show sentence" at bounding box center [316, 133] width 46 height 21
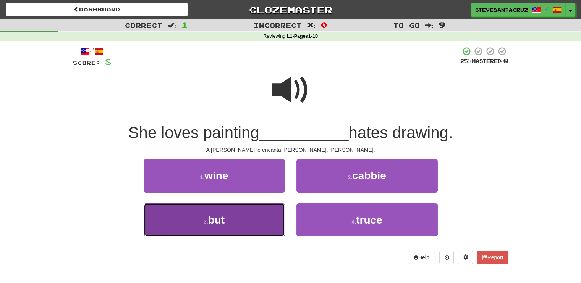
click at [198, 221] on button "3 . but" at bounding box center [214, 220] width 141 height 33
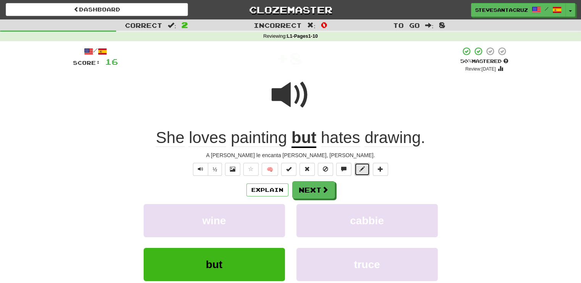
click at [361, 168] on span at bounding box center [361, 169] width 5 height 5
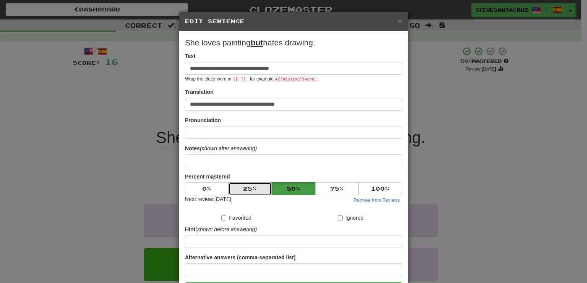
click at [237, 185] on button "25 %" at bounding box center [250, 189] width 44 height 13
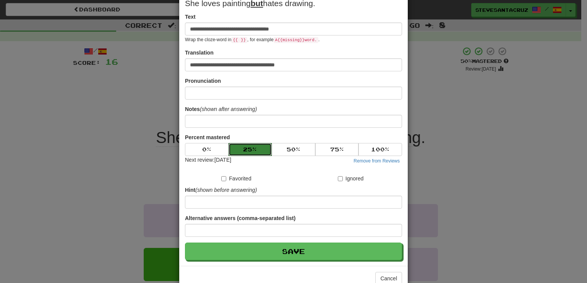
scroll to position [58, 0]
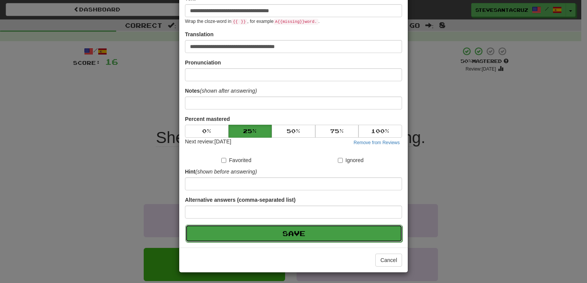
click at [282, 232] on button "Save" at bounding box center [293, 234] width 217 height 18
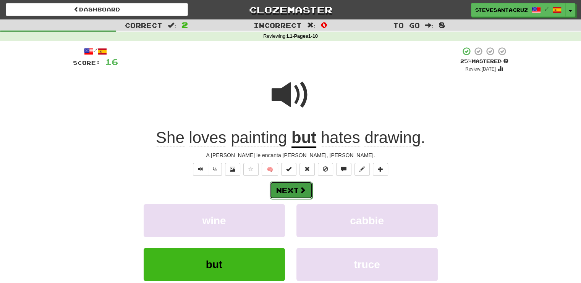
click at [301, 188] on span at bounding box center [302, 190] width 7 height 7
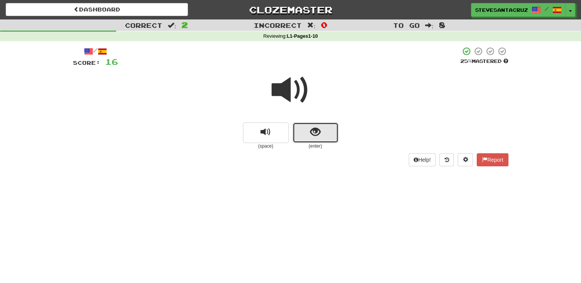
click at [320, 134] on span "show sentence" at bounding box center [315, 132] width 10 height 10
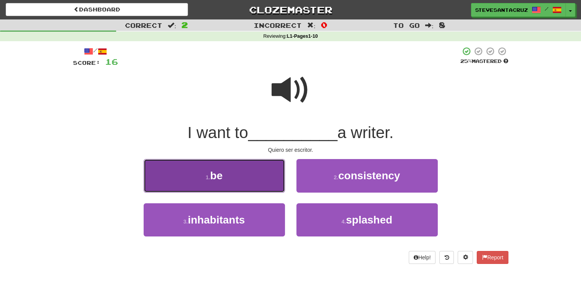
click at [260, 175] on button "1 . be" at bounding box center [214, 175] width 141 height 33
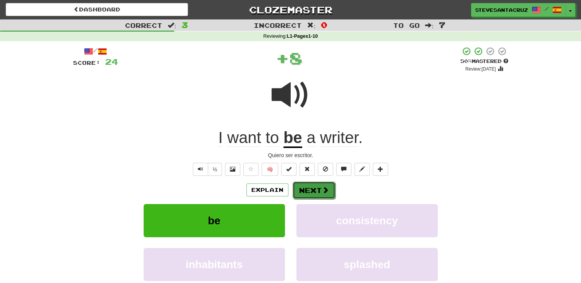
click at [312, 184] on button "Next" at bounding box center [314, 191] width 43 height 18
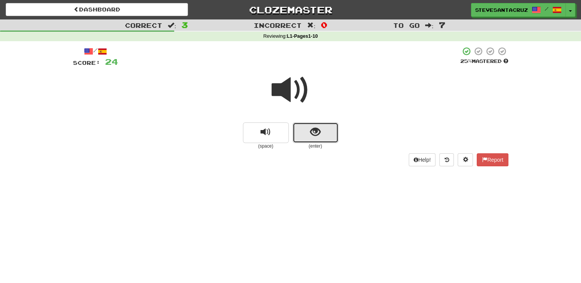
click at [312, 131] on span "show sentence" at bounding box center [315, 132] width 10 height 10
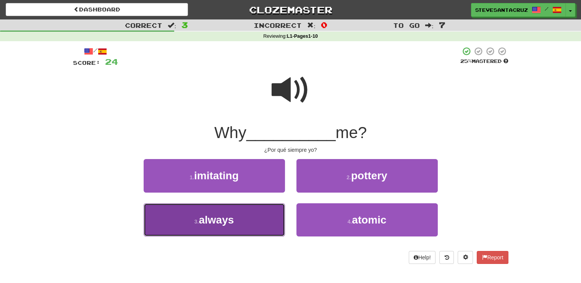
click at [241, 221] on button "3 . always" at bounding box center [214, 220] width 141 height 33
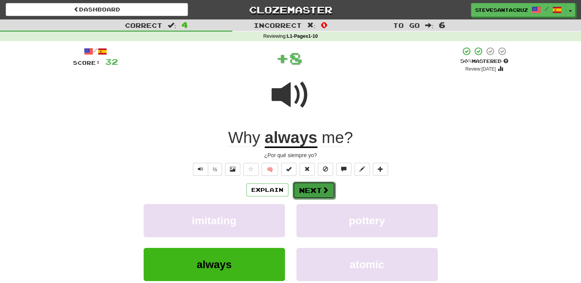
click at [310, 184] on button "Next" at bounding box center [314, 191] width 43 height 18
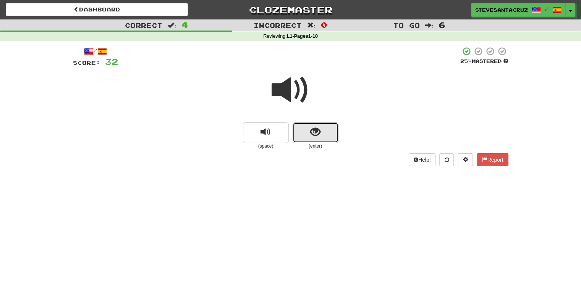
click at [312, 134] on span "show sentence" at bounding box center [315, 132] width 10 height 10
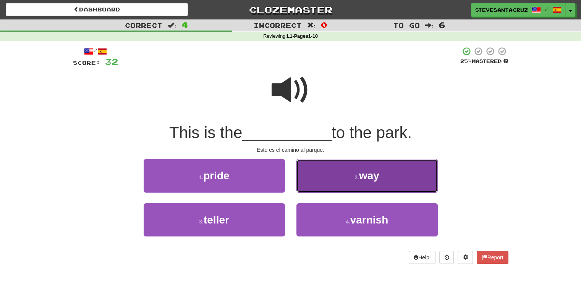
click at [346, 176] on button "2 . way" at bounding box center [366, 175] width 141 height 33
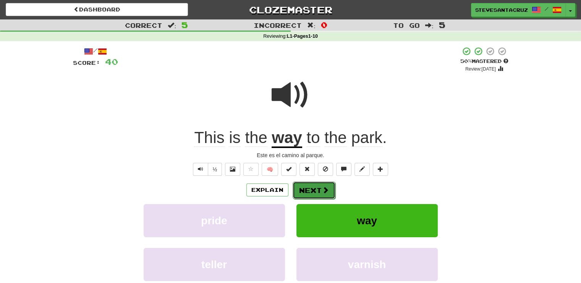
click at [316, 188] on button "Next" at bounding box center [314, 191] width 43 height 18
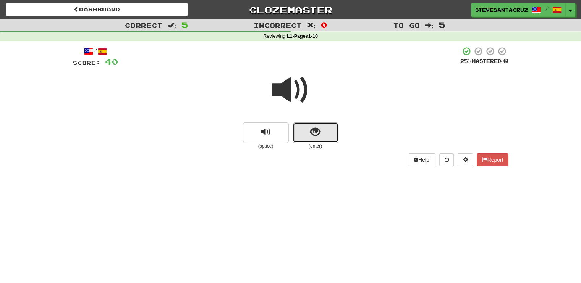
click at [331, 127] on button "show sentence" at bounding box center [316, 133] width 46 height 21
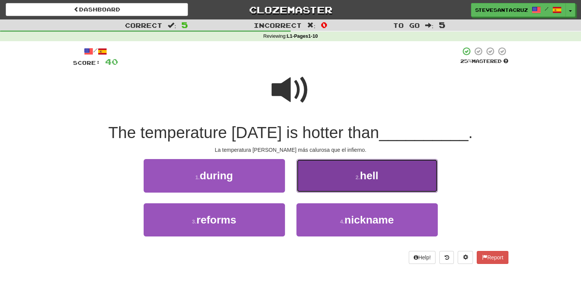
click at [393, 183] on button "2 . hell" at bounding box center [366, 175] width 141 height 33
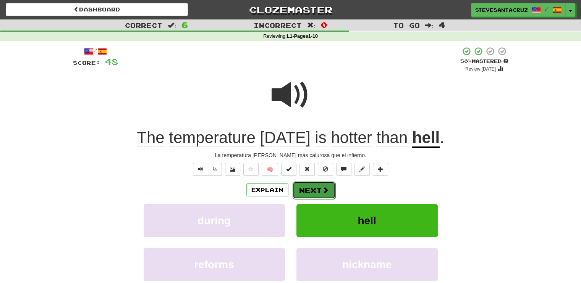
click at [320, 189] on button "Next" at bounding box center [314, 191] width 43 height 18
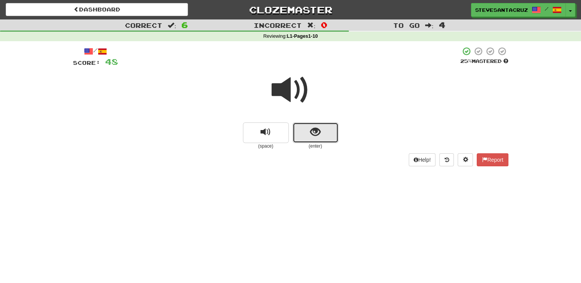
click at [317, 133] on span "show sentence" at bounding box center [315, 132] width 10 height 10
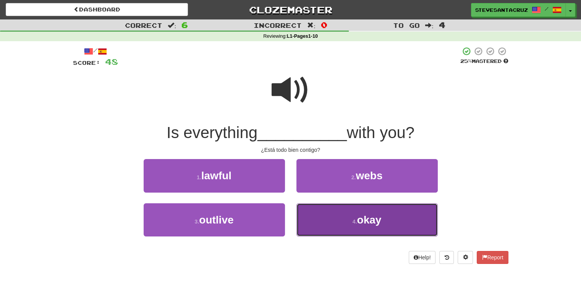
click at [337, 223] on button "4 . okay" at bounding box center [366, 220] width 141 height 33
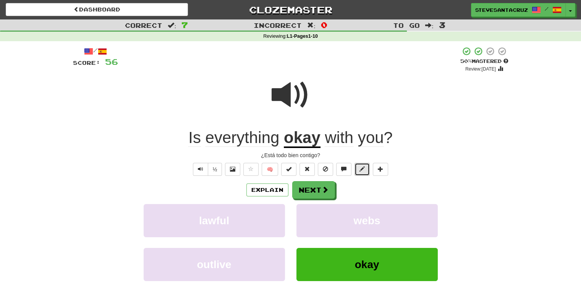
click at [360, 169] on span at bounding box center [361, 169] width 5 height 5
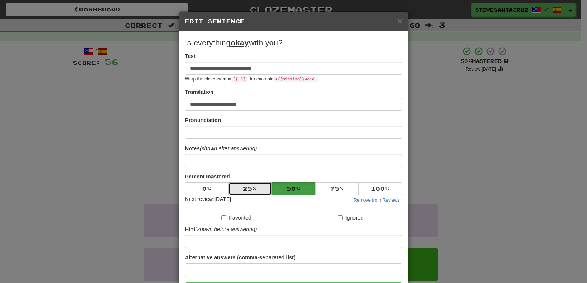
click at [254, 192] on button "25 %" at bounding box center [250, 189] width 44 height 13
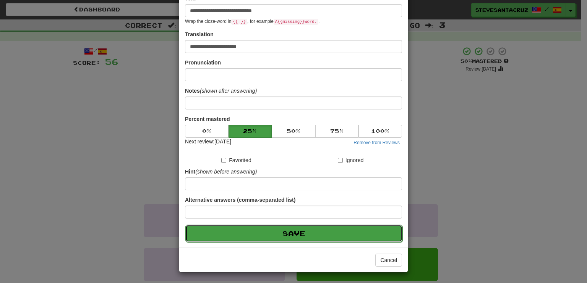
click at [278, 234] on button "Save" at bounding box center [293, 234] width 217 height 18
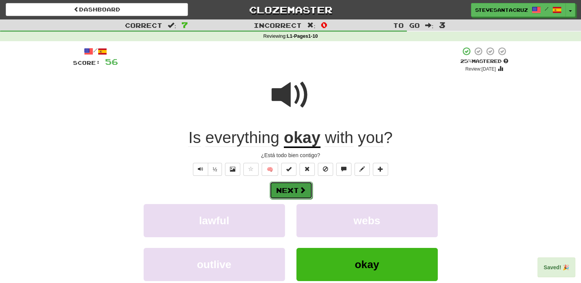
click at [295, 193] on button "Next" at bounding box center [291, 191] width 43 height 18
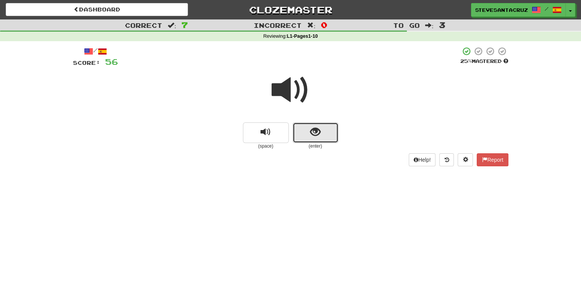
click at [310, 135] on span "show sentence" at bounding box center [315, 132] width 10 height 10
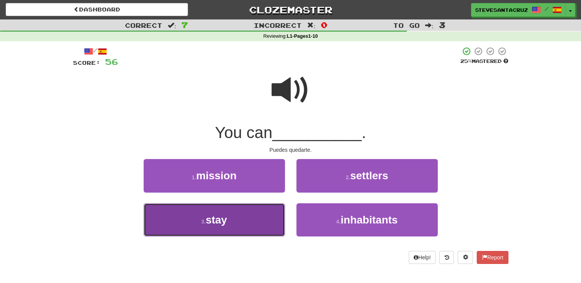
click at [239, 212] on button "3 . stay" at bounding box center [214, 220] width 141 height 33
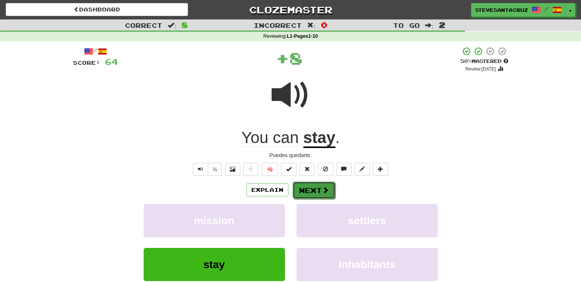
click at [302, 186] on button "Next" at bounding box center [314, 191] width 43 height 18
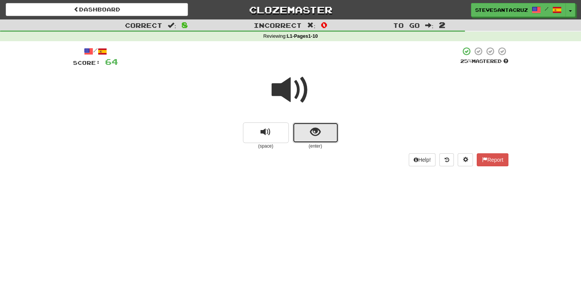
click at [313, 139] on button "show sentence" at bounding box center [316, 133] width 46 height 21
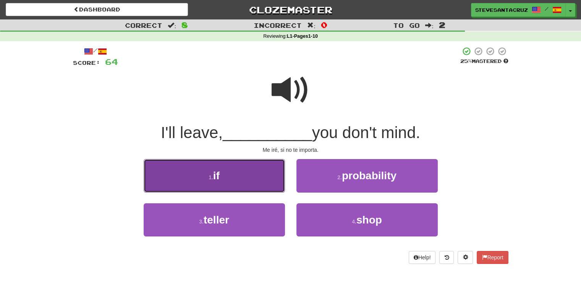
click at [261, 175] on button "1 . if" at bounding box center [214, 175] width 141 height 33
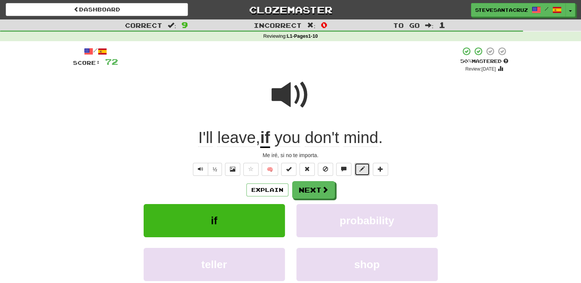
click at [363, 174] on button at bounding box center [361, 169] width 15 height 13
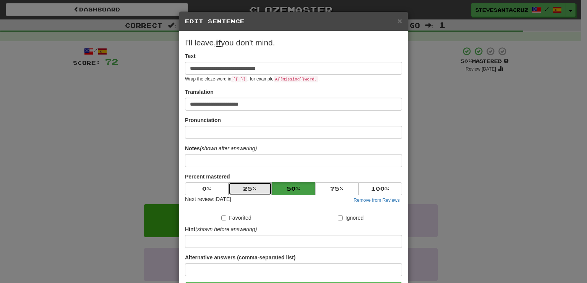
click at [258, 188] on button "25 %" at bounding box center [250, 189] width 44 height 13
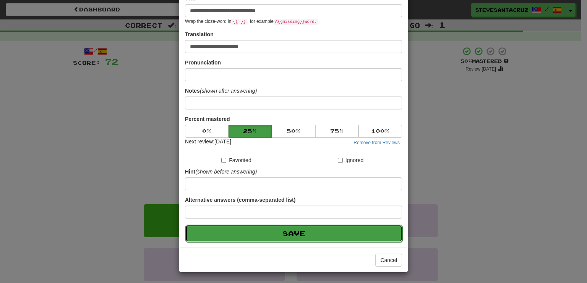
click at [289, 236] on button "Save" at bounding box center [293, 234] width 217 height 18
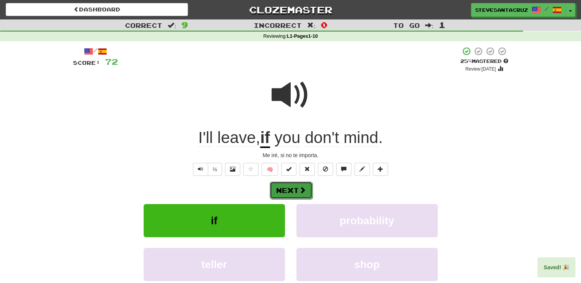
click at [295, 191] on button "Next" at bounding box center [291, 191] width 43 height 18
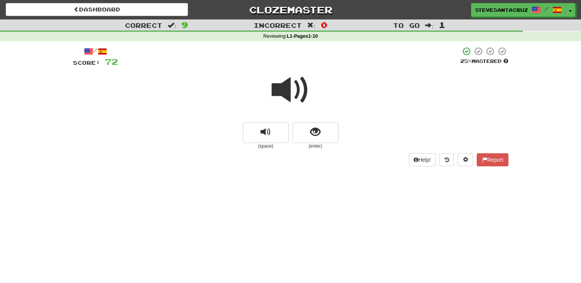
drag, startPoint x: 340, startPoint y: 136, endPoint x: 337, endPoint y: 134, distance: 3.9
click at [340, 136] on div "(space) (enter)" at bounding box center [290, 136] width 435 height 27
click at [329, 131] on button "show sentence" at bounding box center [316, 133] width 46 height 21
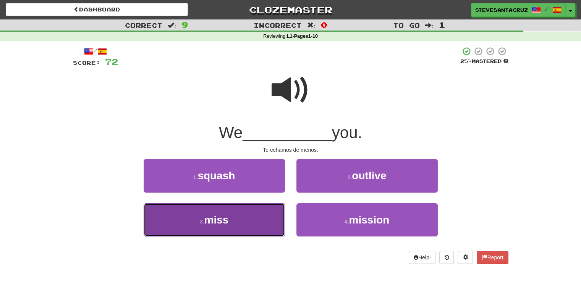
click at [194, 220] on button "3 . miss" at bounding box center [214, 220] width 141 height 33
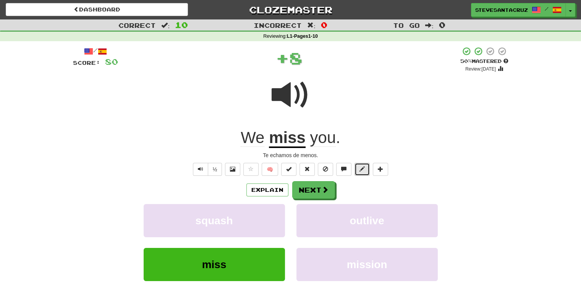
click at [356, 170] on button at bounding box center [361, 169] width 15 height 13
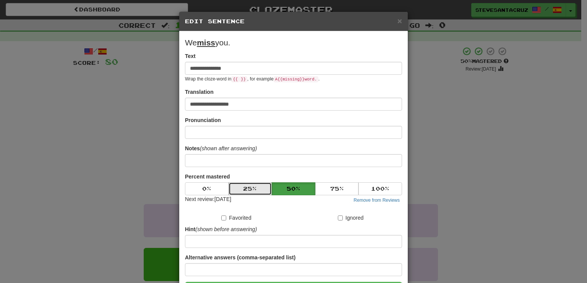
click at [261, 188] on button "25 %" at bounding box center [250, 189] width 44 height 13
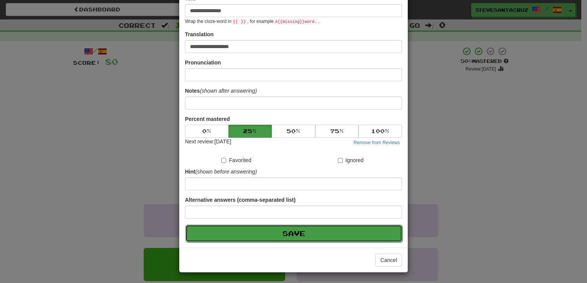
click at [286, 230] on button "Save" at bounding box center [293, 234] width 217 height 18
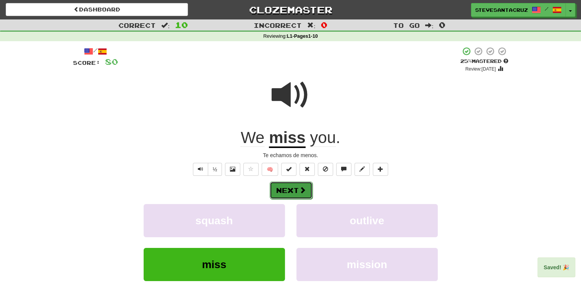
click at [298, 190] on button "Next" at bounding box center [291, 191] width 43 height 18
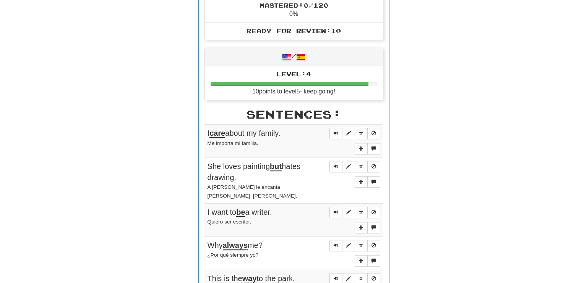
scroll to position [313, 0]
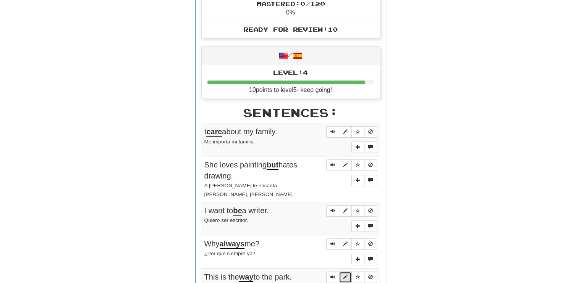
click at [349, 272] on button "Sentence controls" at bounding box center [345, 277] width 13 height 11
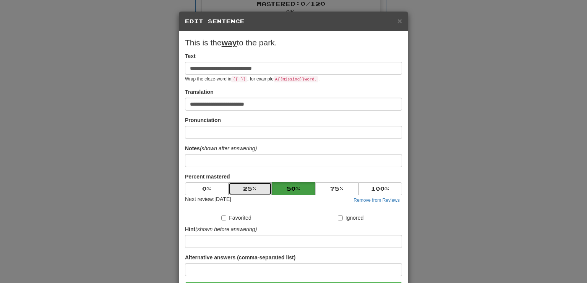
click at [253, 186] on button "25 %" at bounding box center [250, 189] width 44 height 13
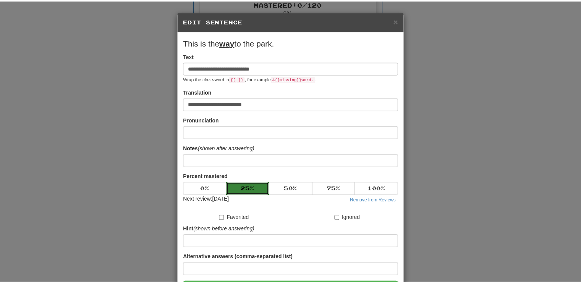
scroll to position [58, 0]
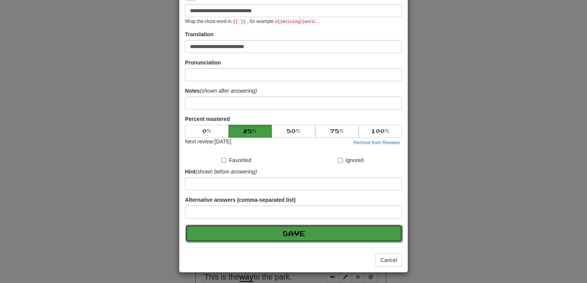
click at [298, 233] on button "Save" at bounding box center [293, 234] width 217 height 18
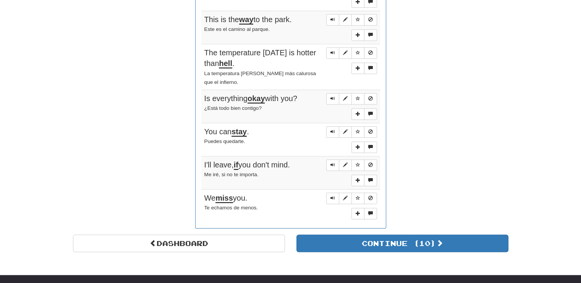
scroll to position [572, 0]
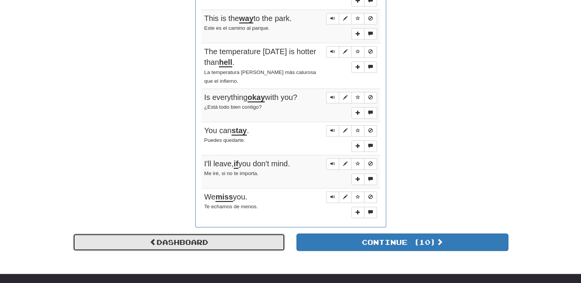
click at [251, 234] on link "Dashboard" at bounding box center [179, 243] width 212 height 18
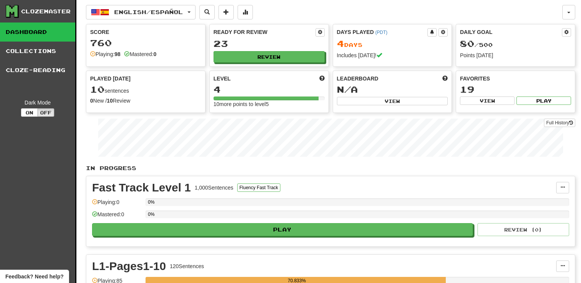
scroll to position [153, 0]
